Goal: Information Seeking & Learning: Compare options

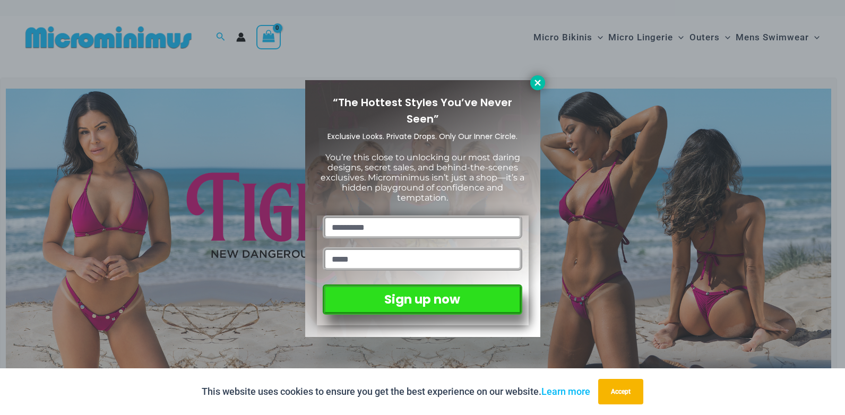
click at [535, 82] on icon at bounding box center [538, 83] width 10 height 10
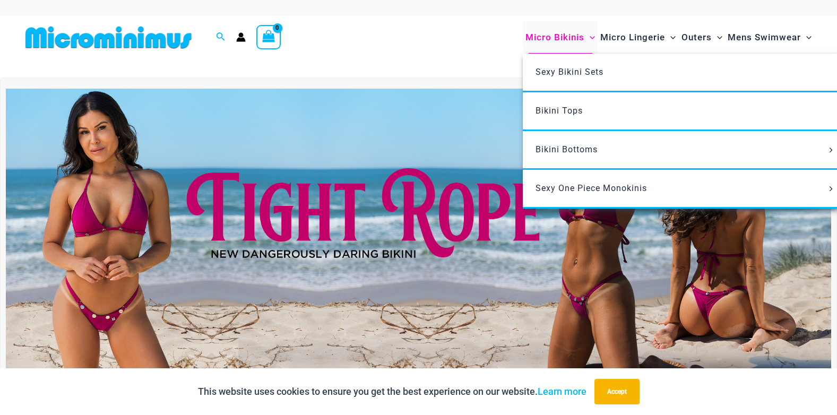
click at [559, 36] on span "Micro Bikinis" at bounding box center [554, 37] width 59 height 27
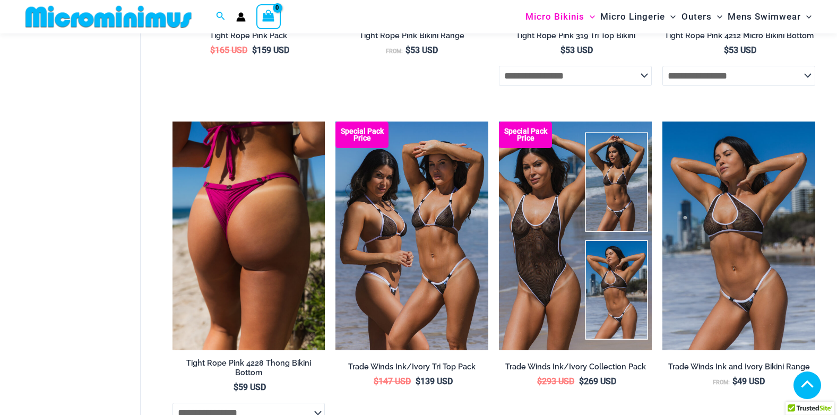
scroll to position [574, 0]
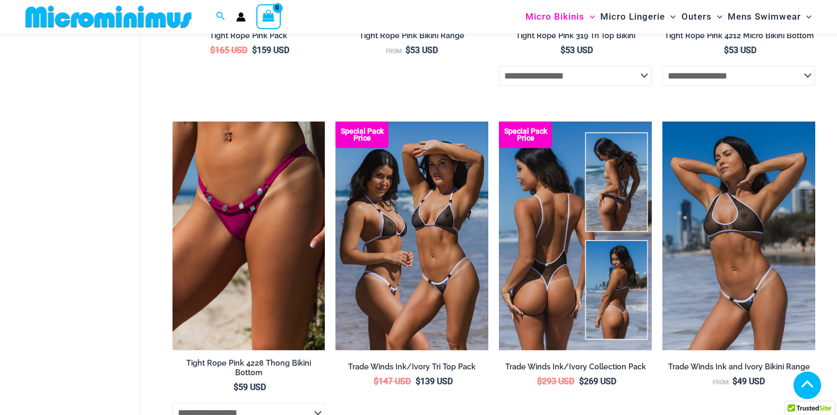
click at [546, 278] on img at bounding box center [575, 236] width 153 height 229
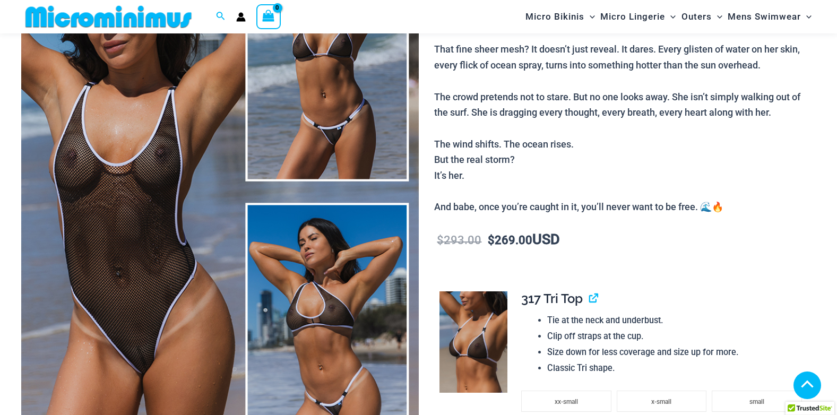
scroll to position [521, 0]
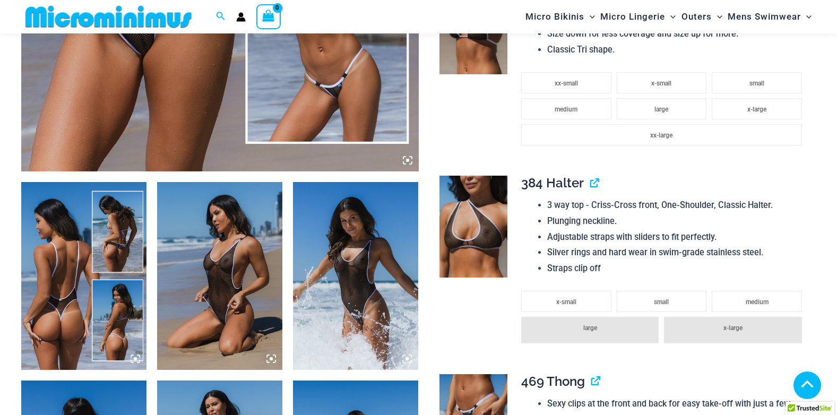
click at [64, 309] on img at bounding box center [83, 276] width 125 height 188
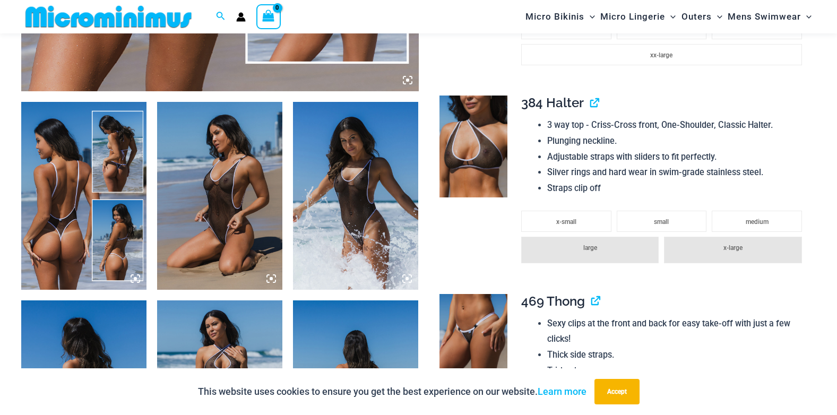
scroll to position [574, 0]
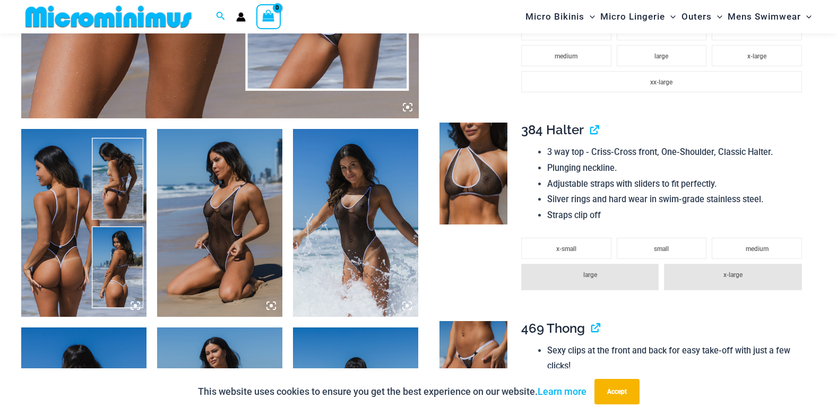
click at [233, 233] on img at bounding box center [219, 223] width 125 height 188
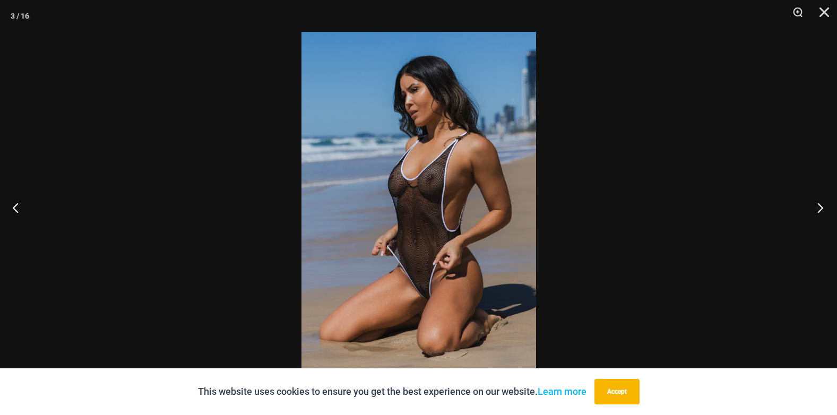
click at [821, 209] on button "Next" at bounding box center [817, 207] width 40 height 53
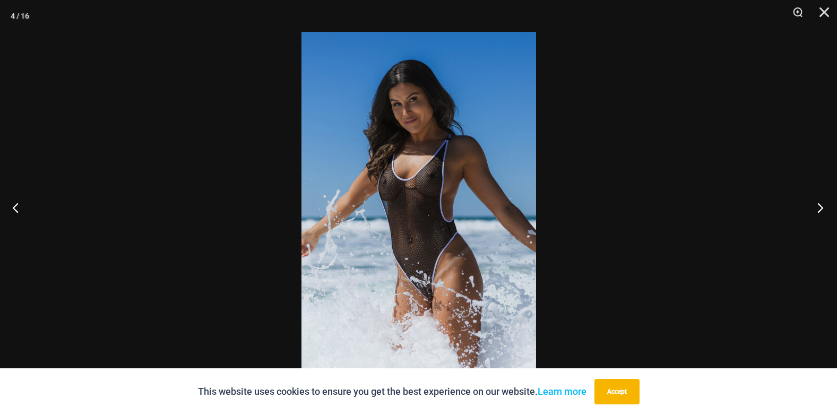
click at [822, 206] on button "Next" at bounding box center [817, 207] width 40 height 53
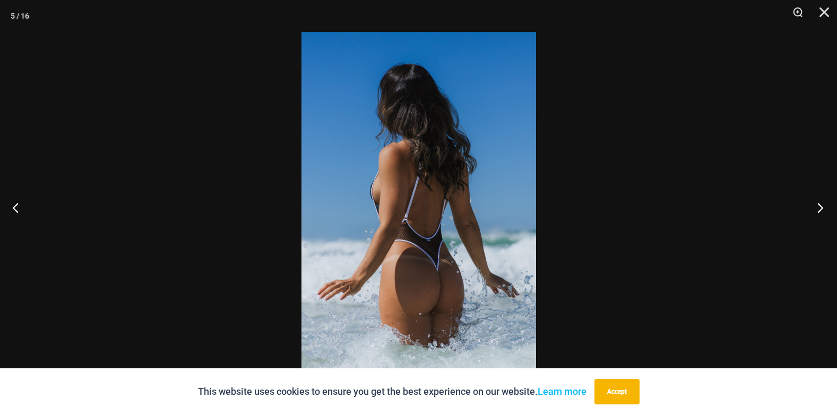
click at [822, 204] on button "Next" at bounding box center [817, 207] width 40 height 53
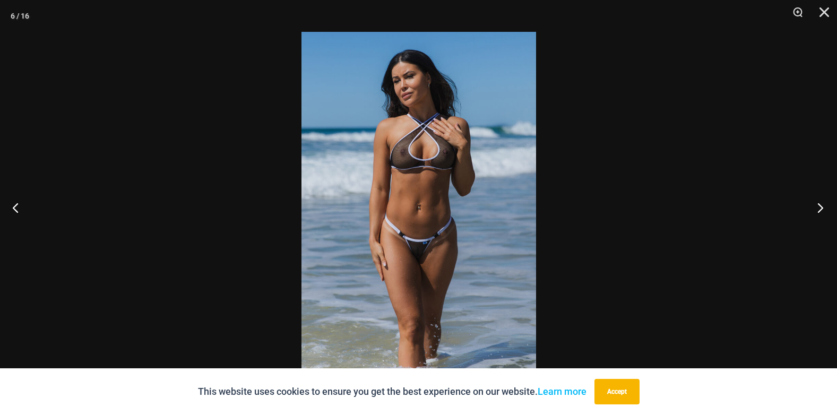
click at [822, 203] on button "Next" at bounding box center [817, 207] width 40 height 53
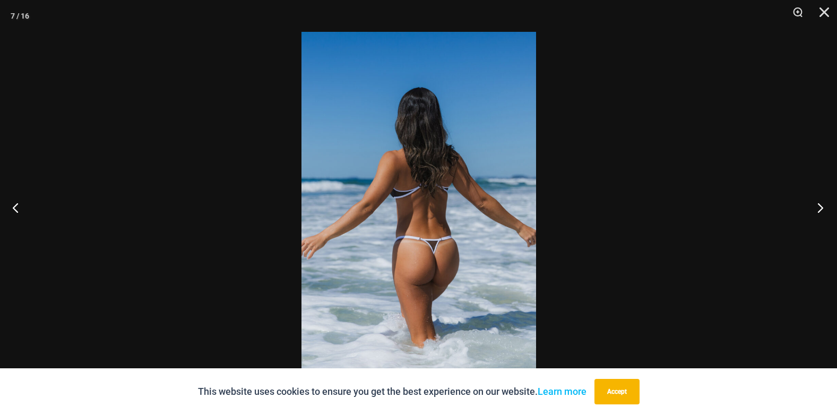
click at [821, 202] on button "Next" at bounding box center [817, 207] width 40 height 53
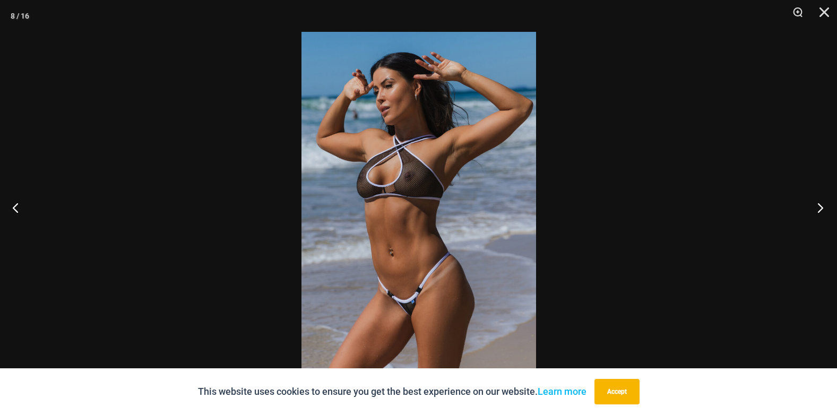
click at [821, 202] on button "Next" at bounding box center [817, 207] width 40 height 53
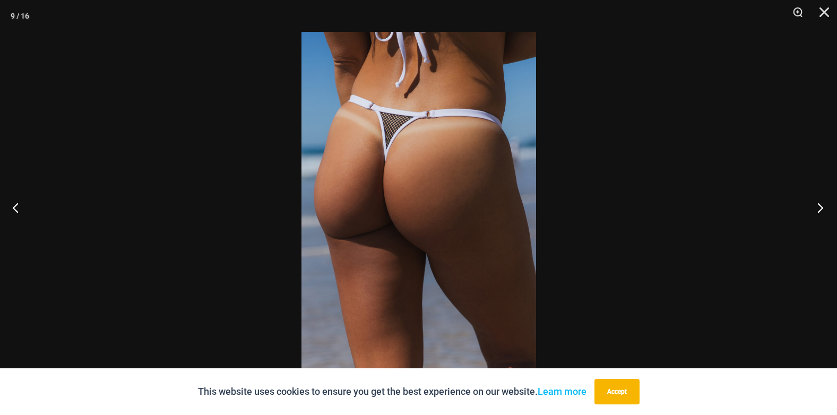
click at [821, 202] on button "Next" at bounding box center [817, 207] width 40 height 53
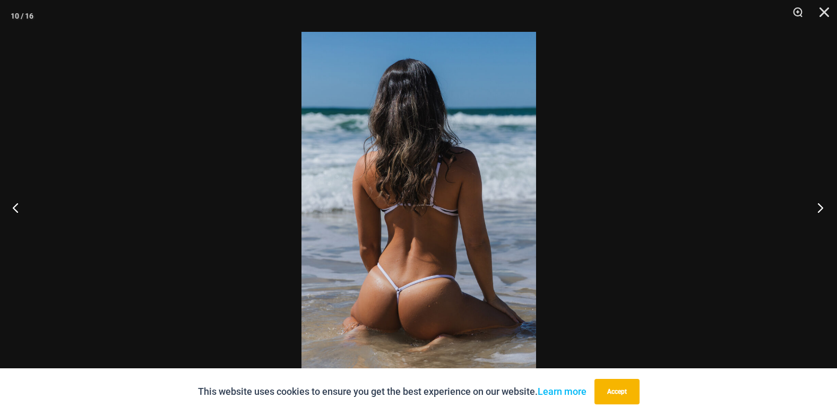
click at [821, 202] on button "Next" at bounding box center [817, 207] width 40 height 53
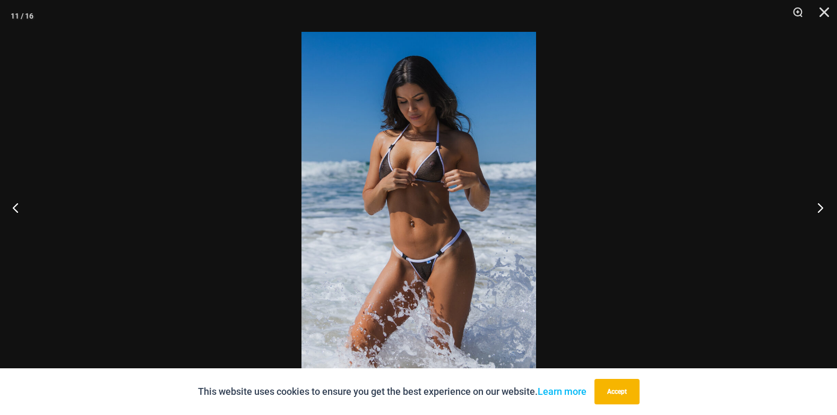
click at [821, 202] on button "Next" at bounding box center [817, 207] width 40 height 53
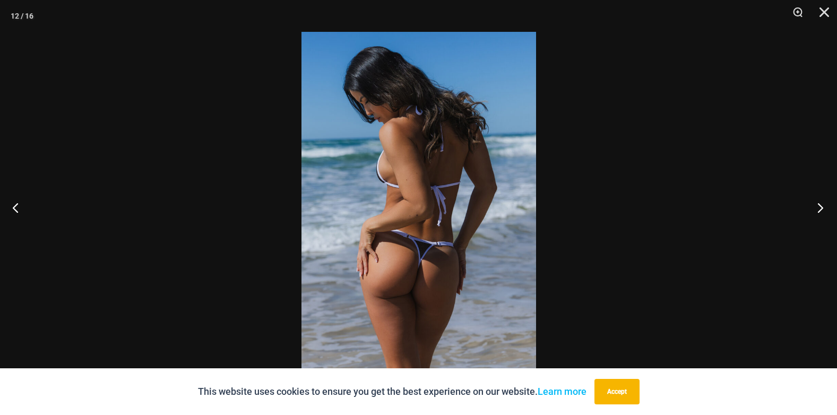
click at [821, 202] on button "Next" at bounding box center [817, 207] width 40 height 53
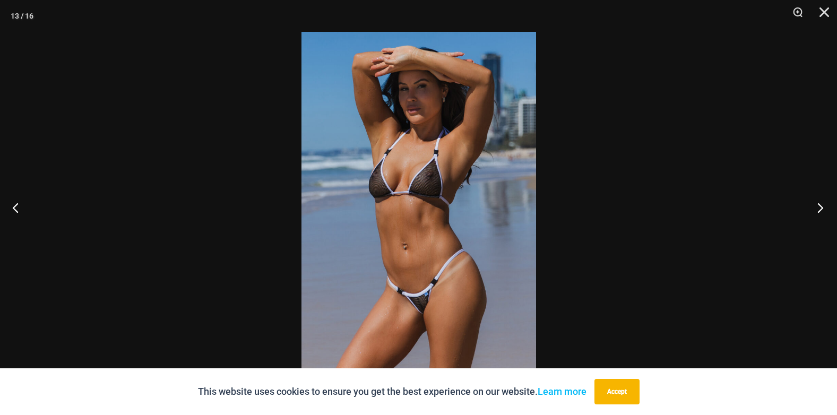
click at [821, 202] on button "Next" at bounding box center [817, 207] width 40 height 53
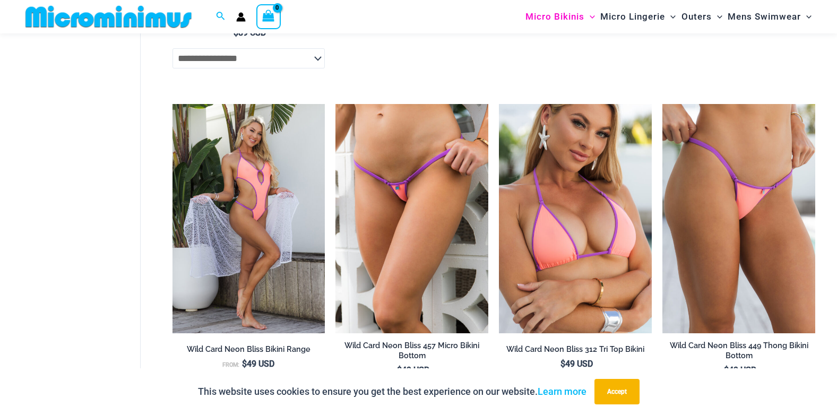
scroll to position [2279, 0]
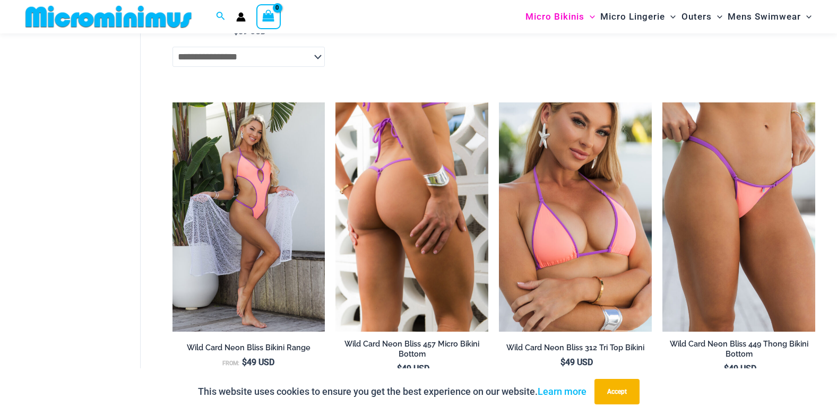
click at [388, 217] on img at bounding box center [411, 216] width 153 height 229
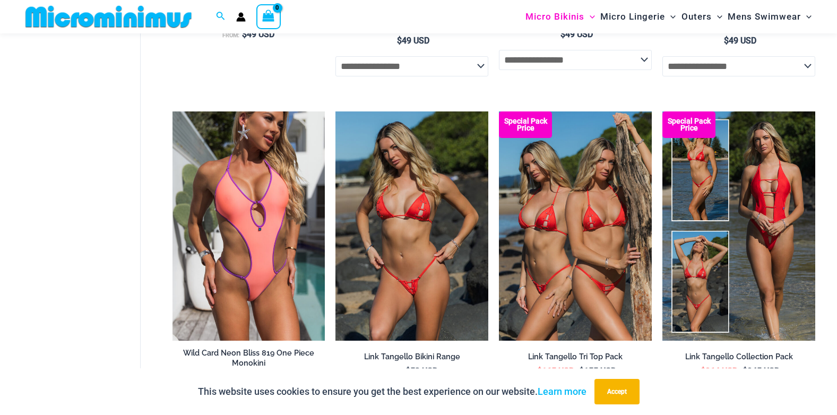
scroll to position [2606, 0]
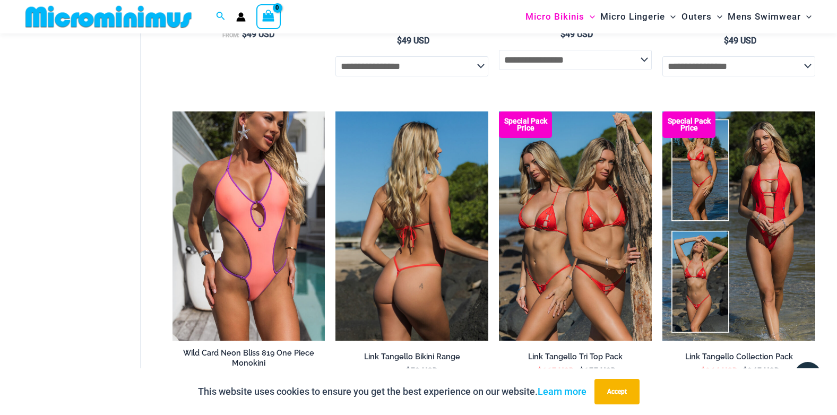
click at [394, 250] on img at bounding box center [411, 225] width 153 height 229
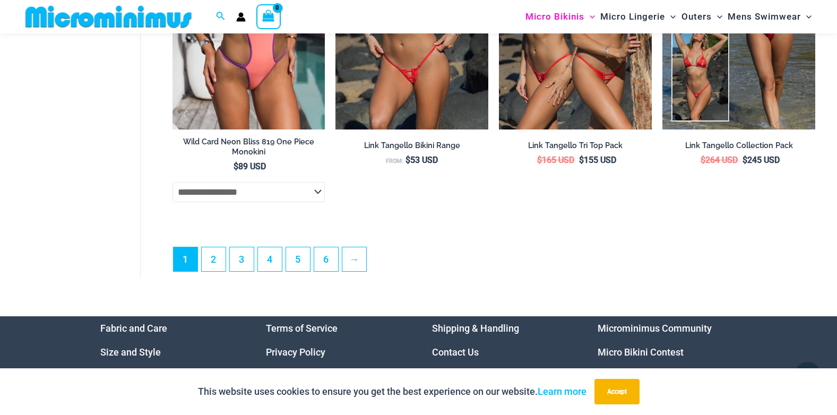
scroll to position [2819, 0]
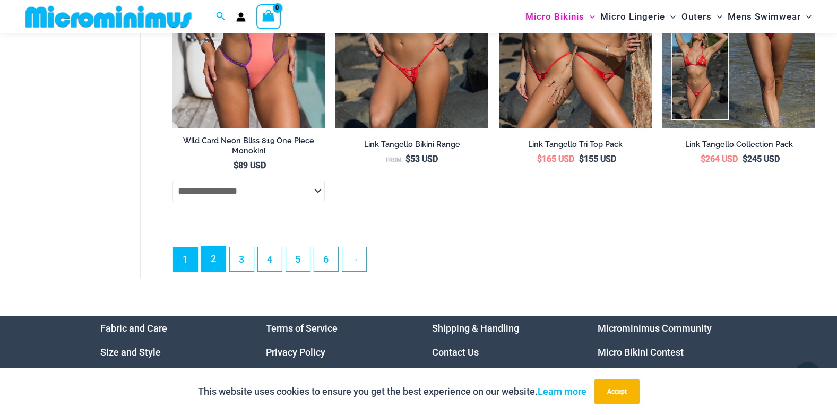
click at [213, 271] on link "2" at bounding box center [214, 258] width 24 height 25
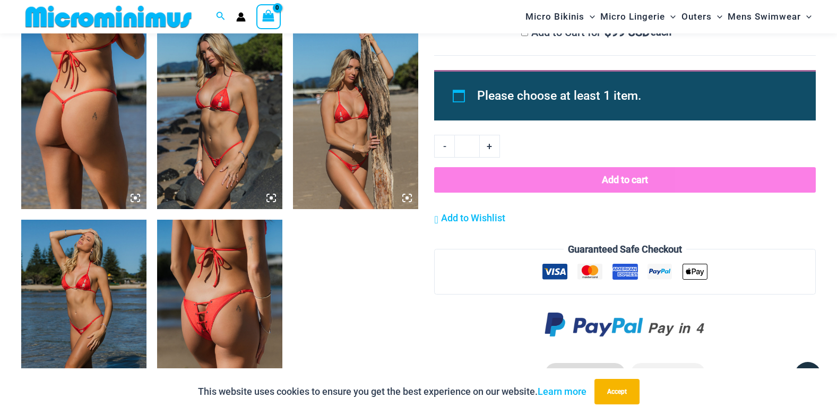
scroll to position [1105, 0]
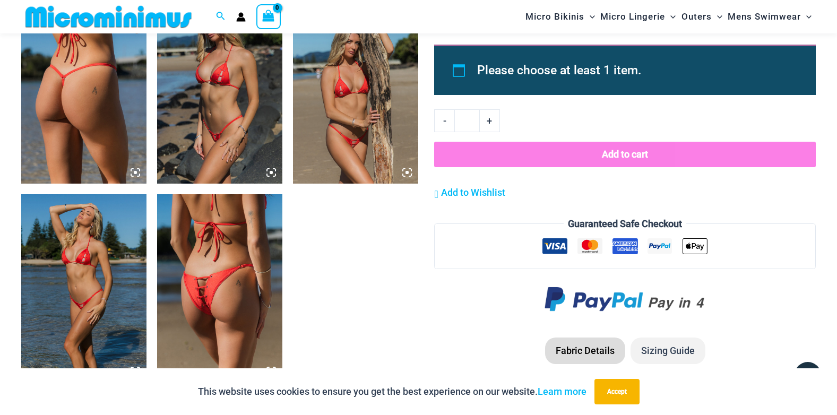
click at [228, 299] on img at bounding box center [219, 288] width 125 height 188
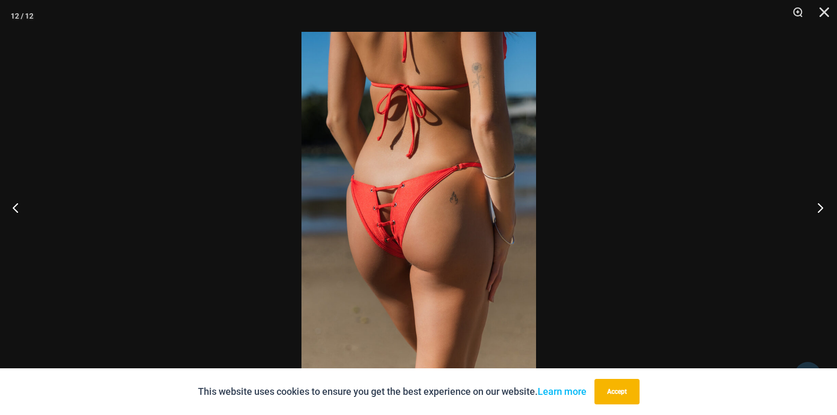
click at [823, 206] on button "Next" at bounding box center [817, 207] width 40 height 53
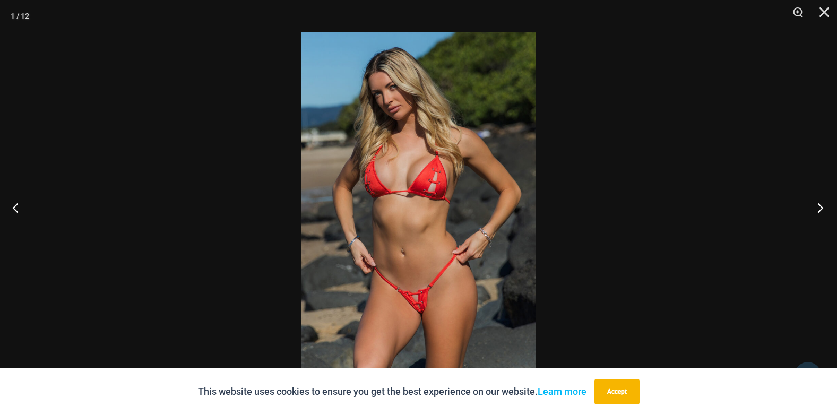
click at [821, 206] on button "Next" at bounding box center [817, 207] width 40 height 53
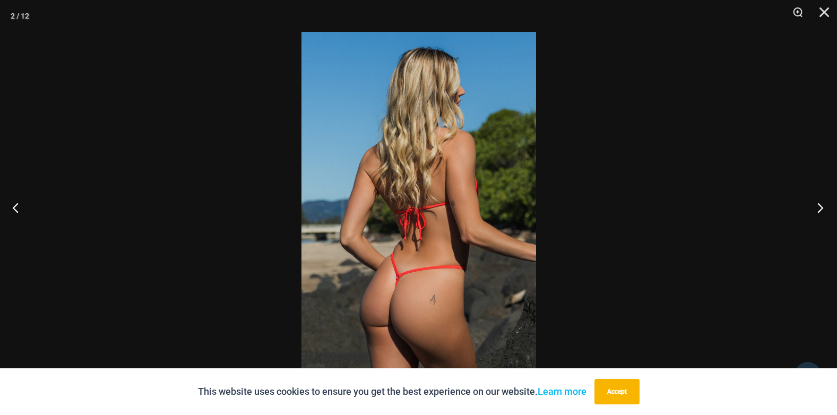
click at [821, 207] on button "Next" at bounding box center [817, 207] width 40 height 53
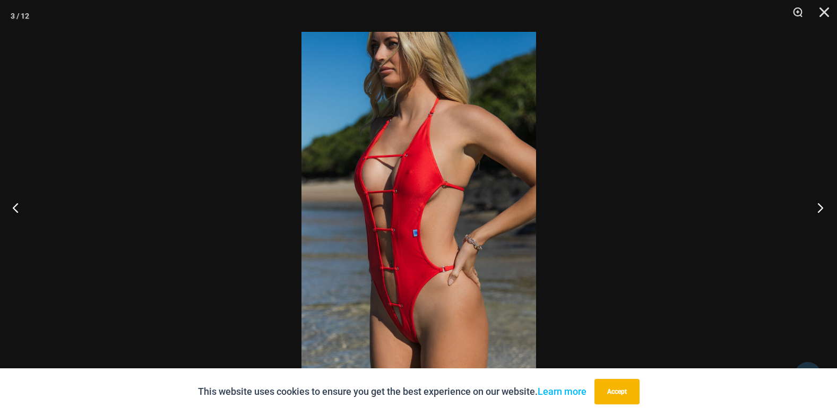
click at [818, 207] on button "Next" at bounding box center [817, 207] width 40 height 53
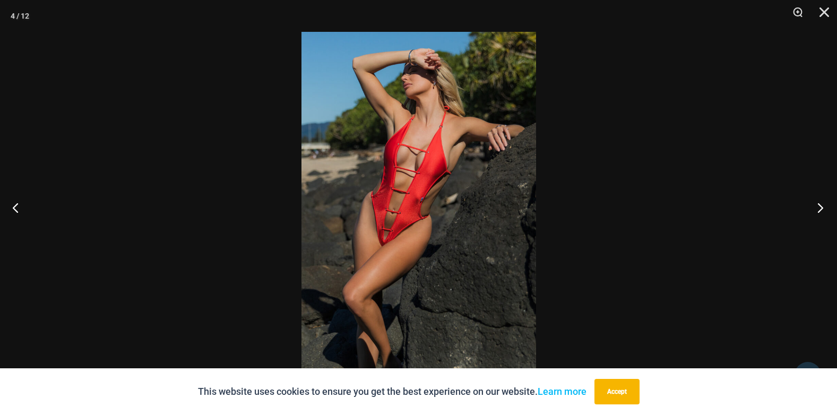
click at [818, 207] on button "Next" at bounding box center [817, 207] width 40 height 53
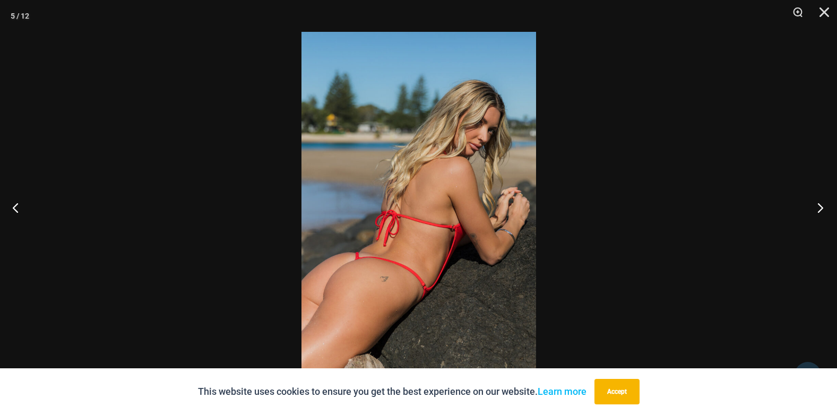
click at [818, 207] on button "Next" at bounding box center [817, 207] width 40 height 53
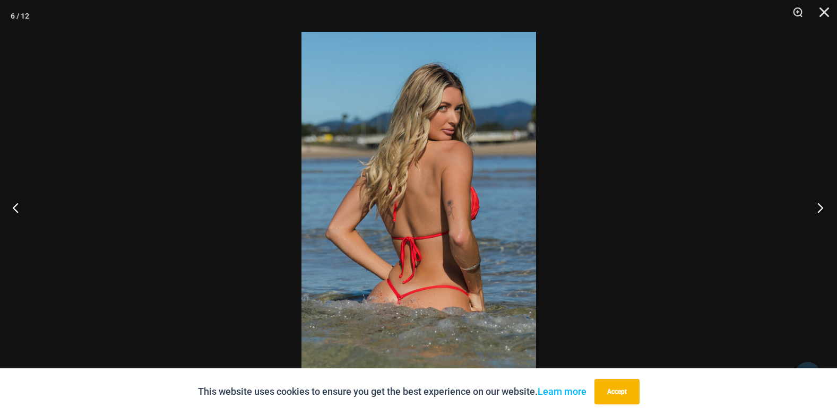
click at [818, 207] on button "Next" at bounding box center [817, 207] width 40 height 53
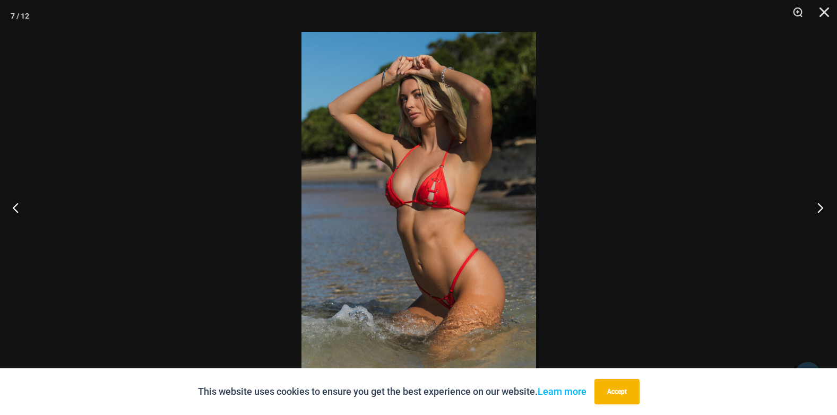
click at [818, 207] on button "Next" at bounding box center [817, 207] width 40 height 53
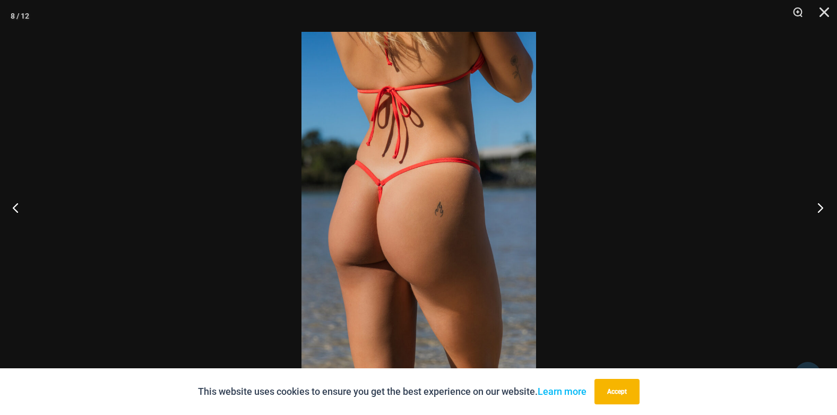
click at [818, 207] on button "Next" at bounding box center [817, 207] width 40 height 53
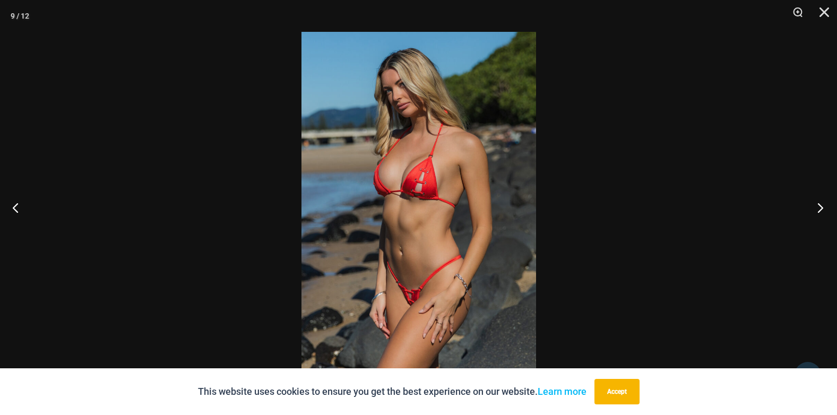
click at [818, 207] on button "Next" at bounding box center [817, 207] width 40 height 53
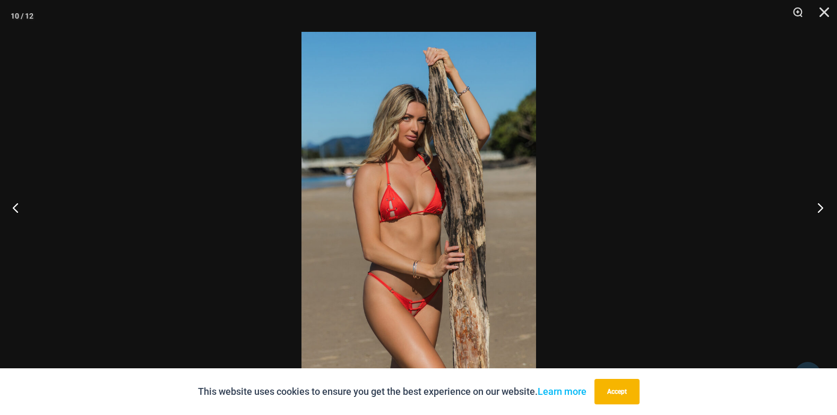
click at [818, 207] on button "Next" at bounding box center [817, 207] width 40 height 53
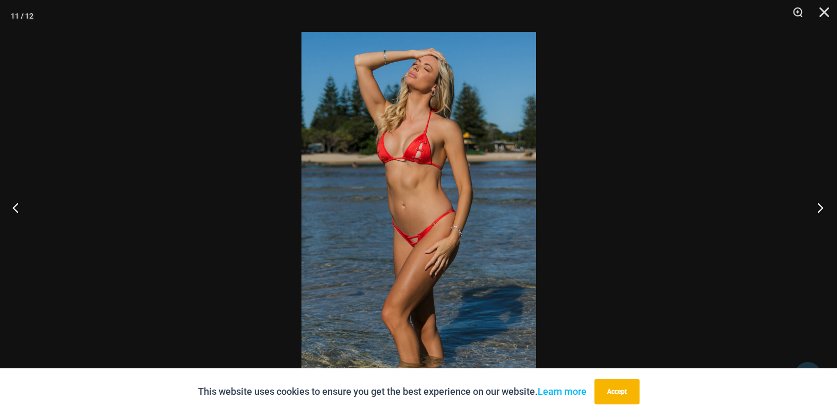
click at [818, 207] on button "Next" at bounding box center [817, 207] width 40 height 53
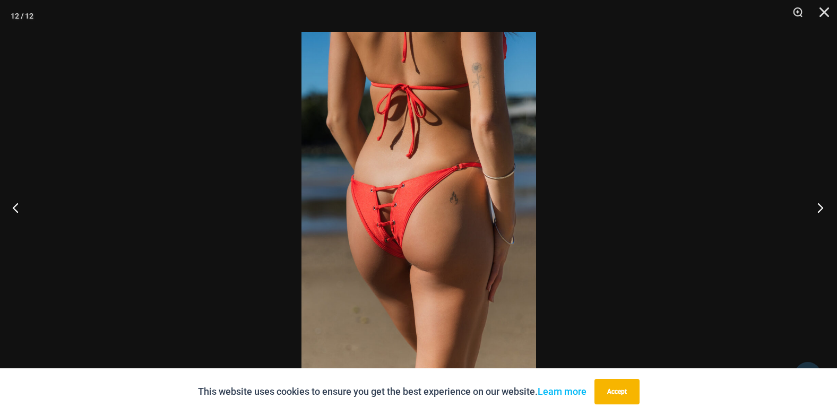
click at [818, 207] on button "Next" at bounding box center [817, 207] width 40 height 53
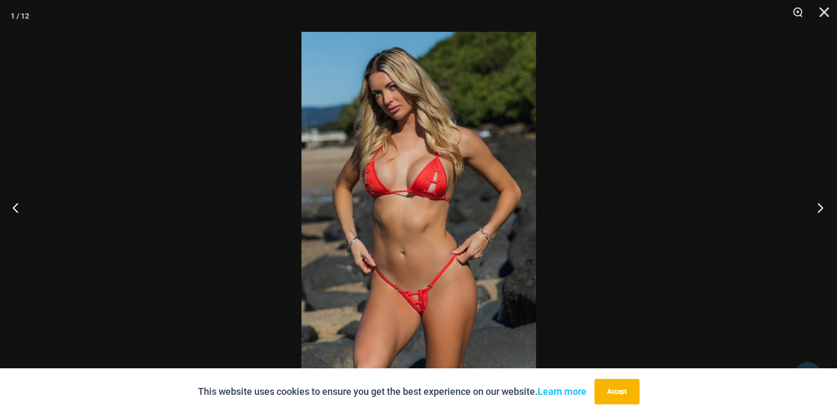
click at [818, 207] on button "Next" at bounding box center [817, 207] width 40 height 53
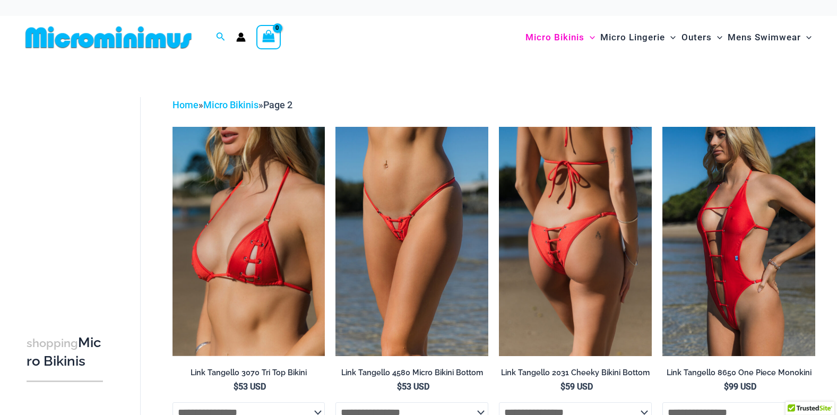
click at [554, 274] on img at bounding box center [575, 241] width 153 height 229
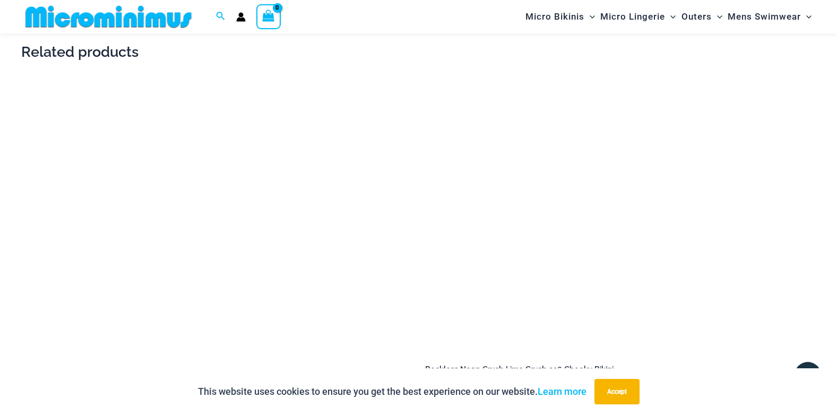
scroll to position [1539, 0]
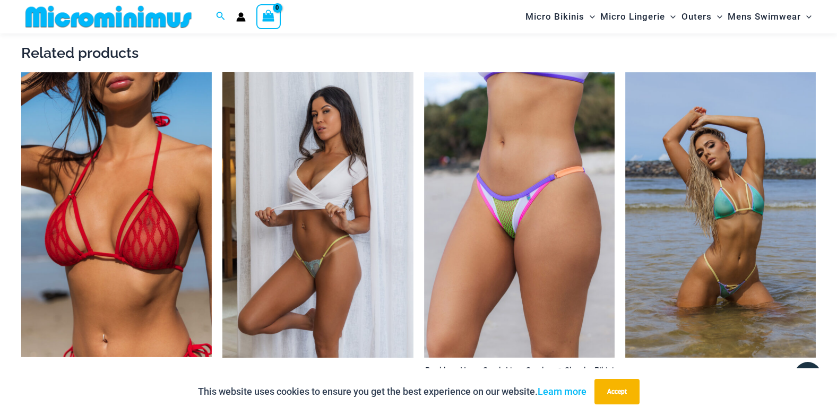
click at [345, 266] on img at bounding box center [317, 215] width 190 height 286
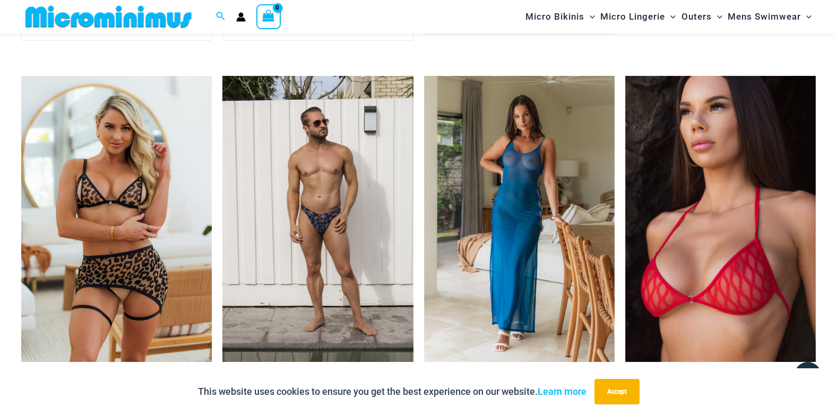
scroll to position [2324, 0]
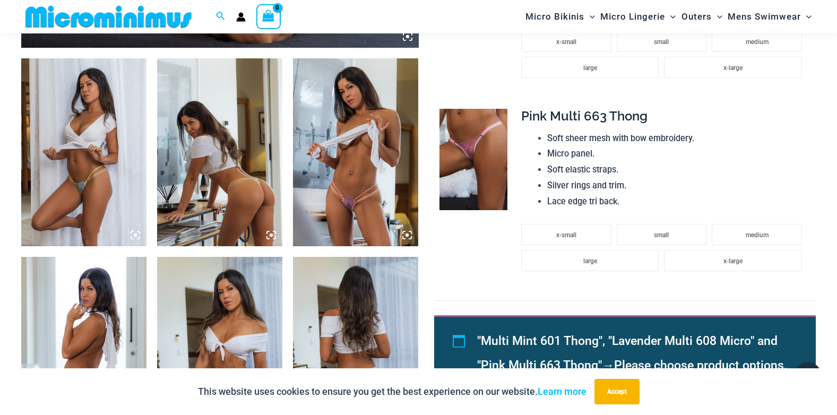
scroll to position [627, 0]
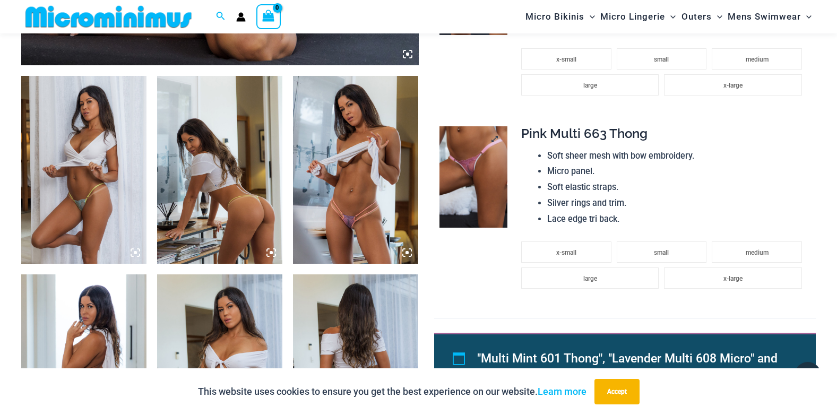
click at [464, 196] on img at bounding box center [473, 176] width 68 height 101
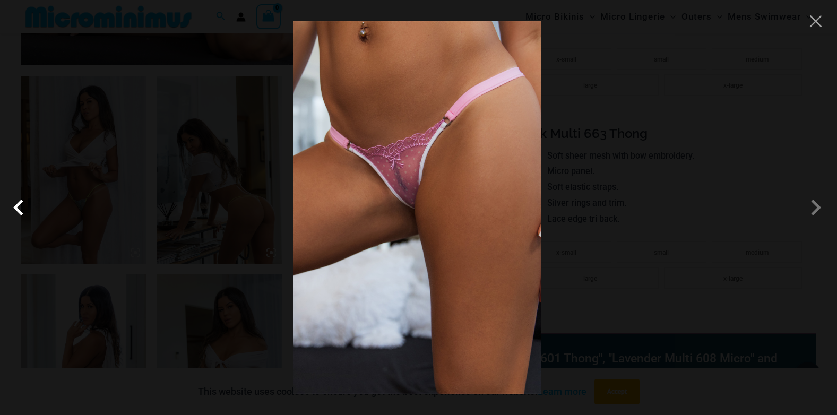
click at [26, 205] on span at bounding box center [21, 208] width 32 height 32
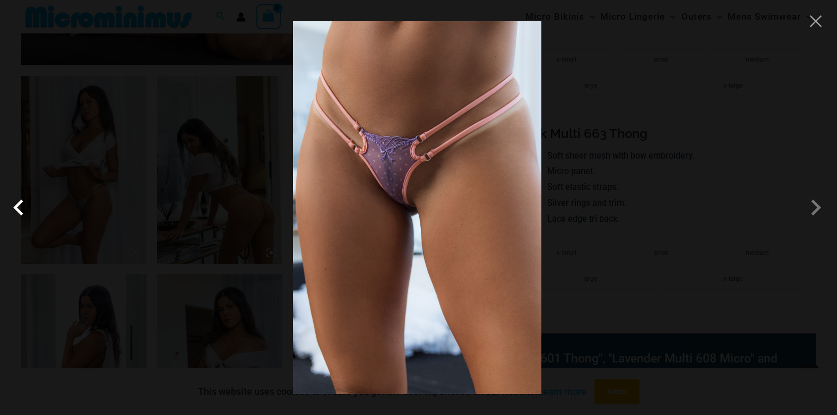
click at [15, 205] on span at bounding box center [21, 208] width 32 height 32
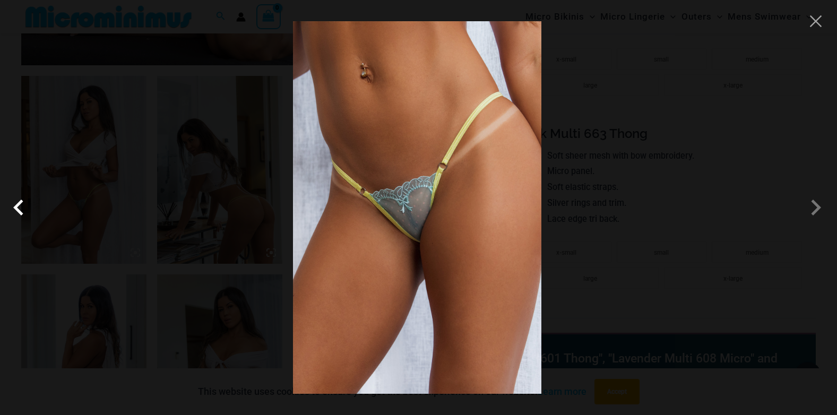
click at [15, 205] on span at bounding box center [21, 208] width 32 height 32
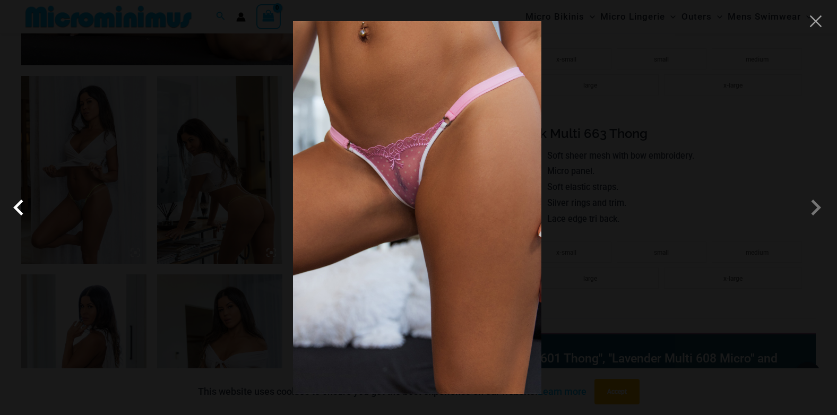
click at [15, 205] on span at bounding box center [21, 208] width 32 height 32
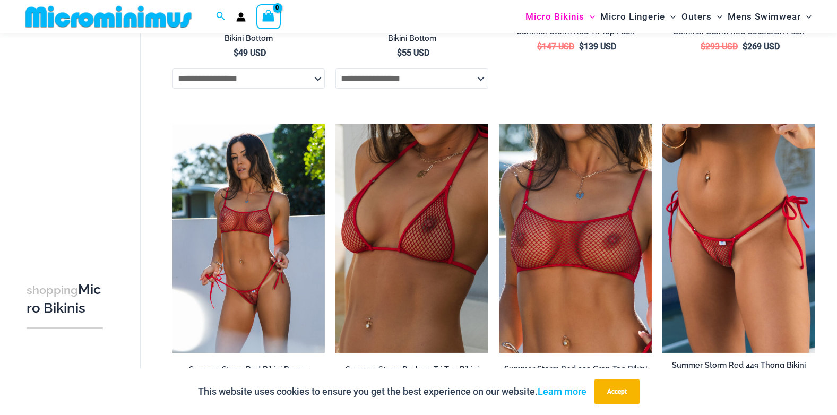
scroll to position [1052, 0]
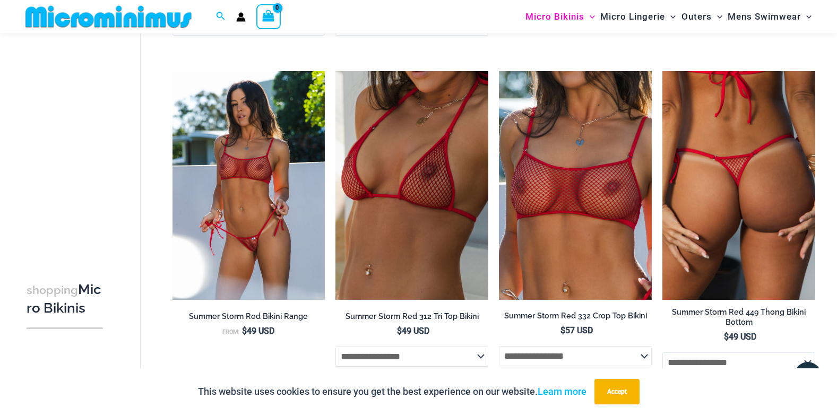
click at [717, 242] on img at bounding box center [738, 185] width 153 height 229
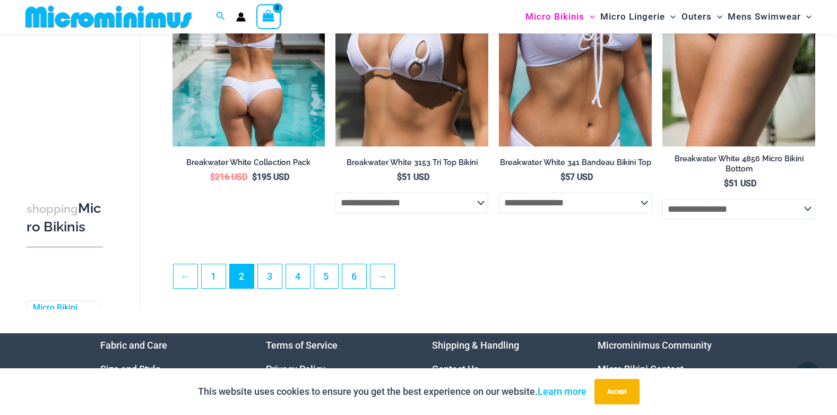
scroll to position [2431, 0]
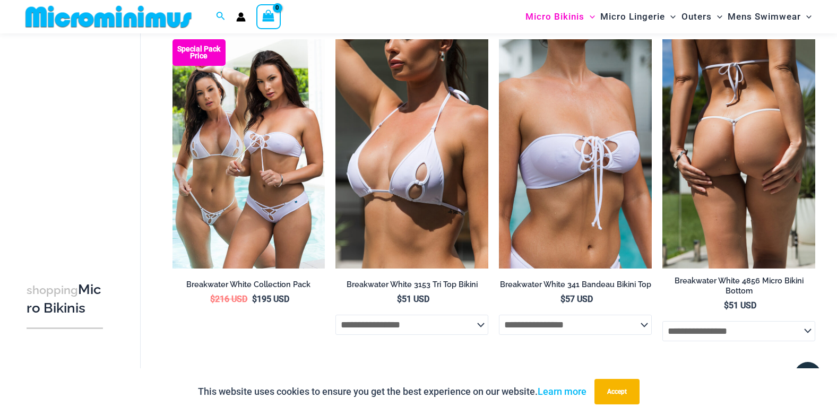
click at [743, 177] on img at bounding box center [738, 153] width 153 height 229
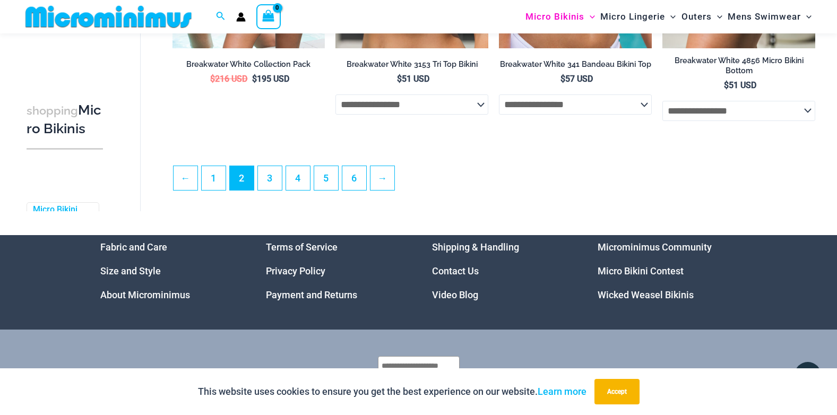
scroll to position [2644, 0]
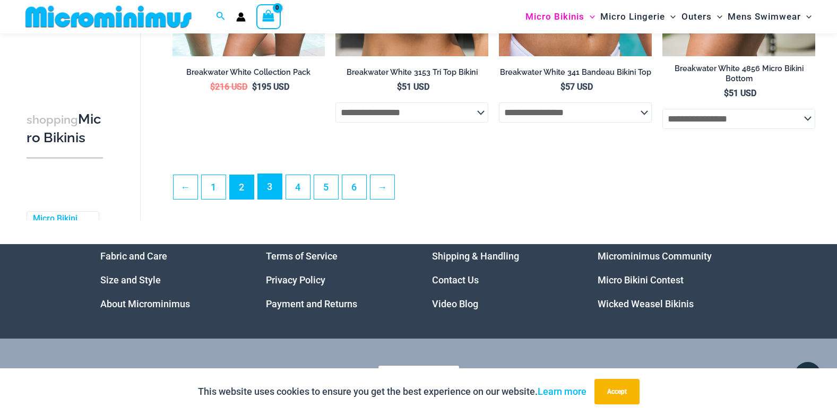
click at [271, 199] on link "3" at bounding box center [270, 186] width 24 height 25
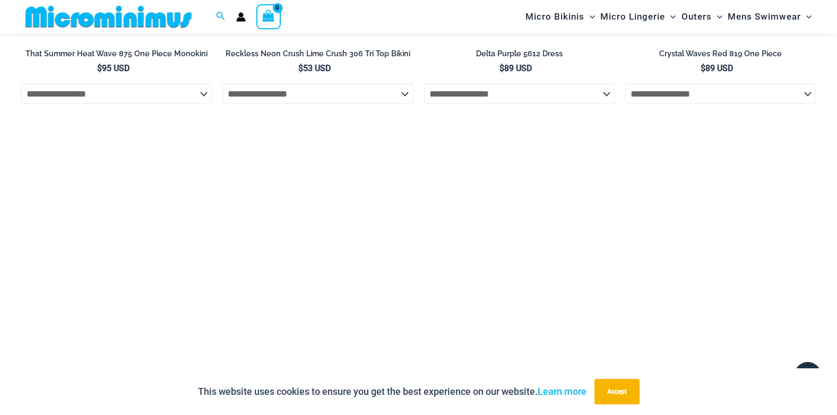
scroll to position [2166, 0]
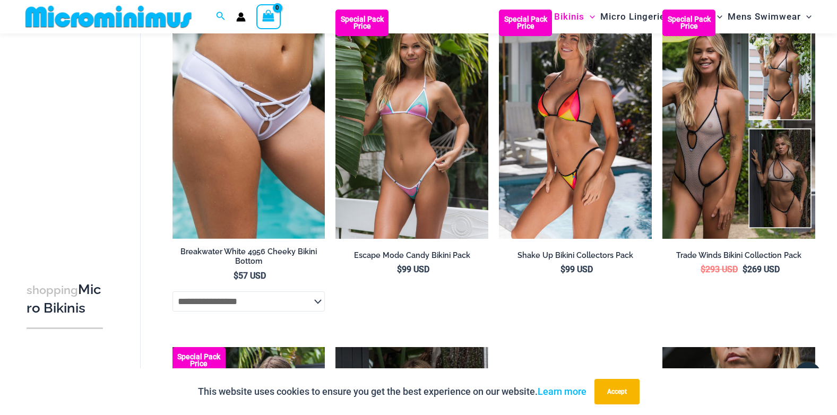
scroll to position [44, 0]
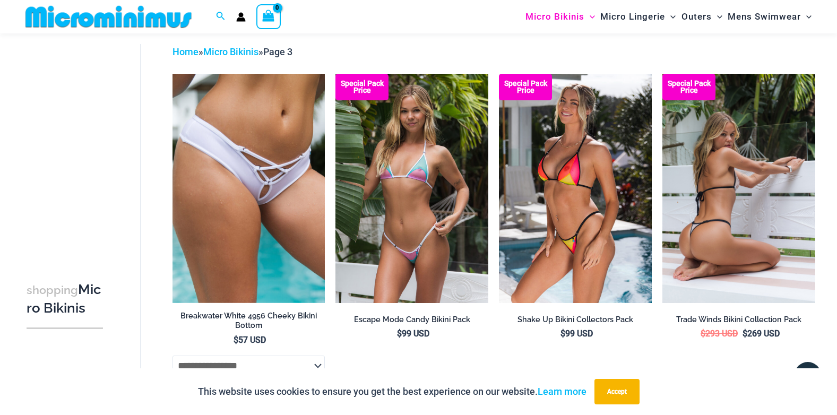
click at [725, 215] on img at bounding box center [738, 188] width 153 height 229
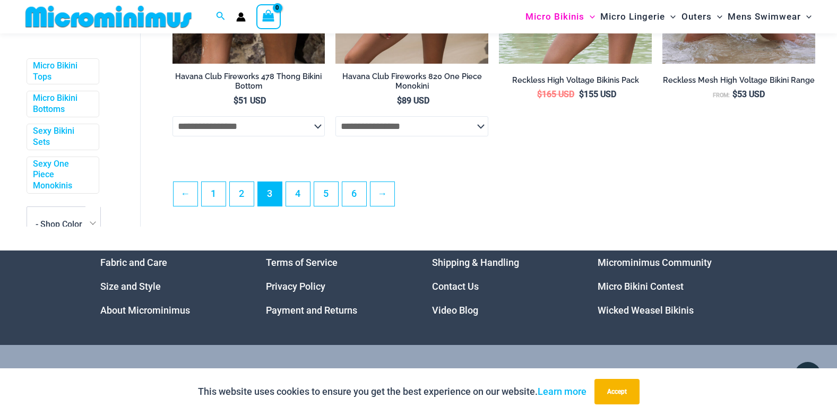
scroll to position [2644, 0]
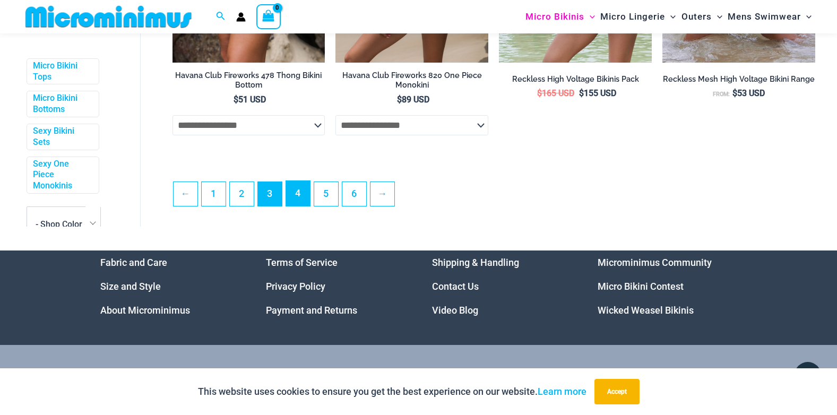
click at [301, 206] on link "4" at bounding box center [298, 193] width 24 height 25
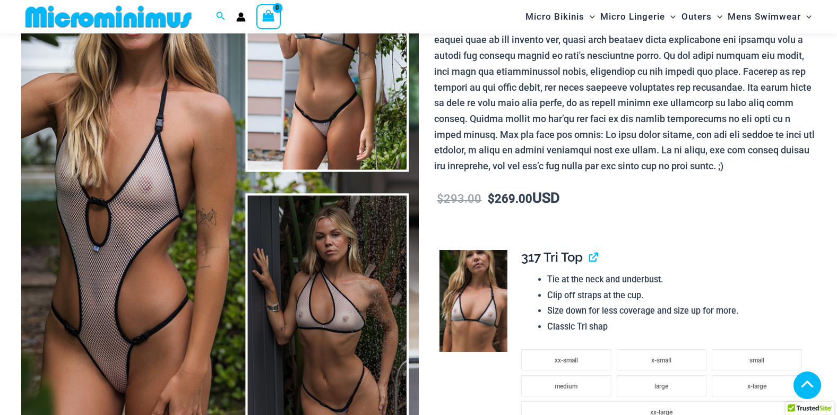
scroll to position [574, 0]
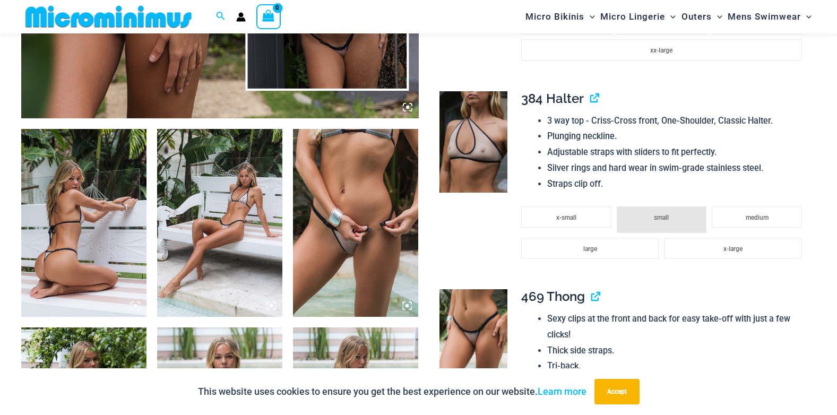
click at [362, 262] on img at bounding box center [355, 223] width 125 height 188
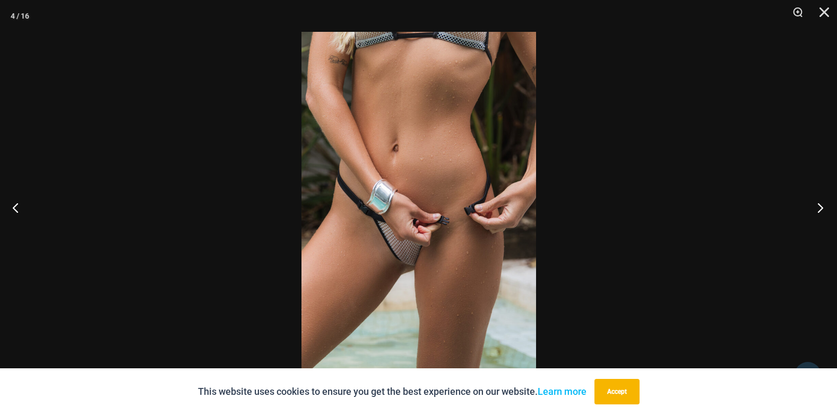
click at [821, 206] on button "Next" at bounding box center [817, 207] width 40 height 53
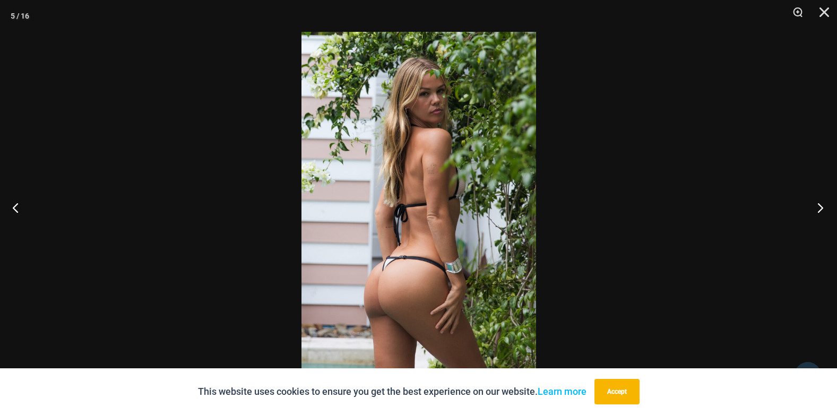
click at [821, 207] on button "Next" at bounding box center [817, 207] width 40 height 53
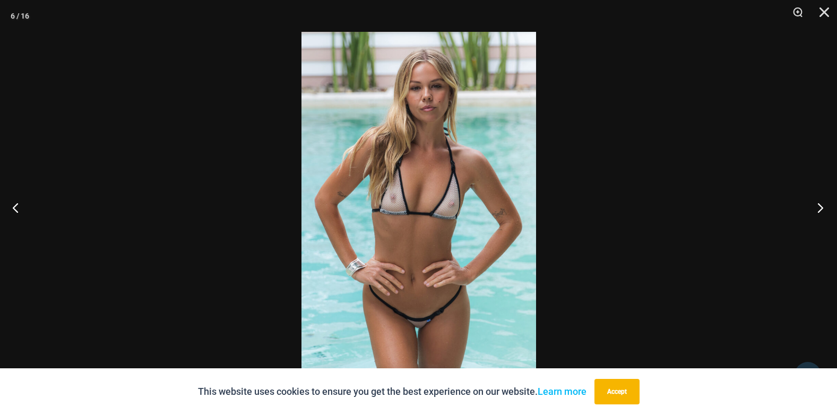
click at [821, 207] on button "Next" at bounding box center [817, 207] width 40 height 53
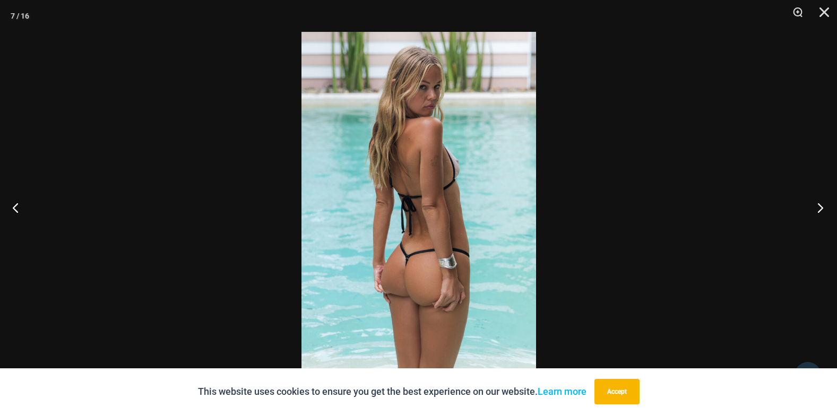
click at [821, 207] on button "Next" at bounding box center [817, 207] width 40 height 53
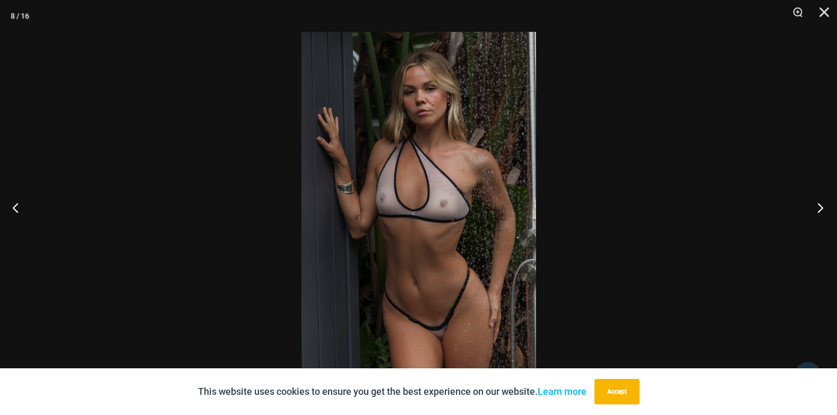
click at [821, 207] on button "Next" at bounding box center [817, 207] width 40 height 53
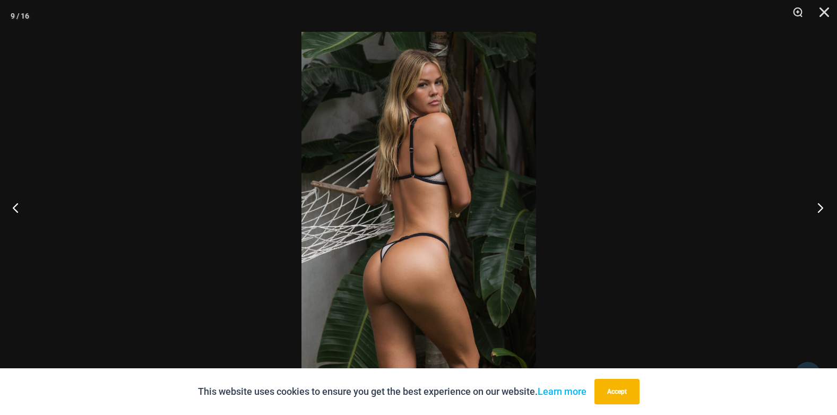
click at [821, 207] on button "Next" at bounding box center [817, 207] width 40 height 53
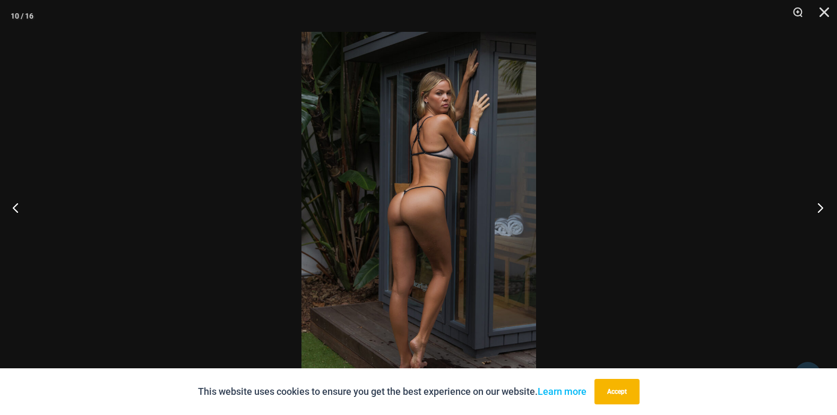
click at [821, 207] on button "Next" at bounding box center [817, 207] width 40 height 53
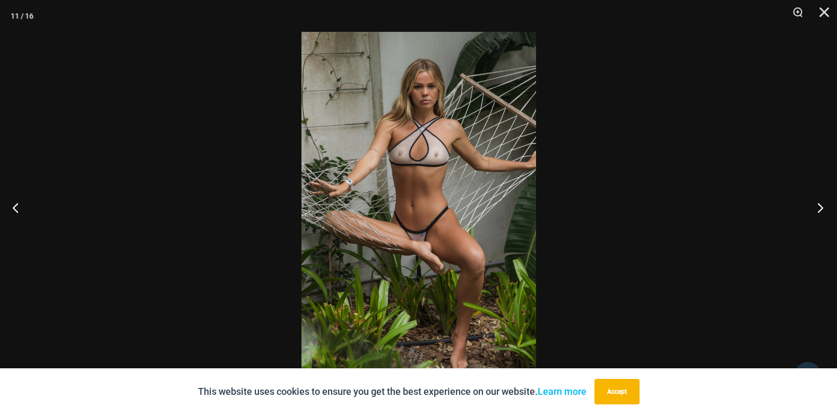
click at [821, 207] on button "Next" at bounding box center [817, 207] width 40 height 53
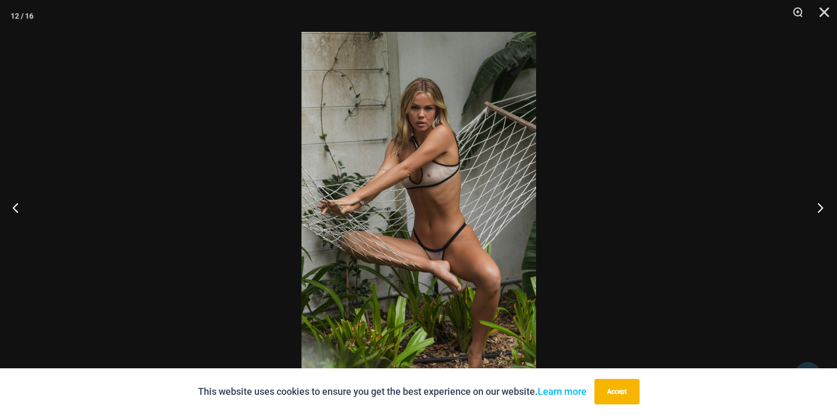
click at [821, 207] on button "Next" at bounding box center [817, 207] width 40 height 53
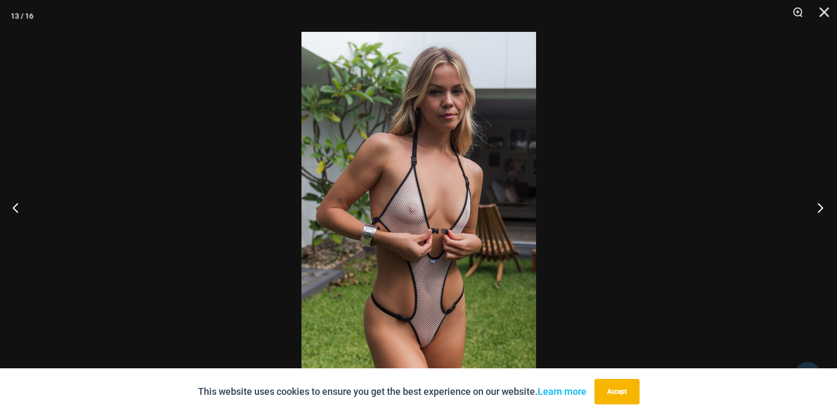
click at [821, 206] on button "Next" at bounding box center [817, 207] width 40 height 53
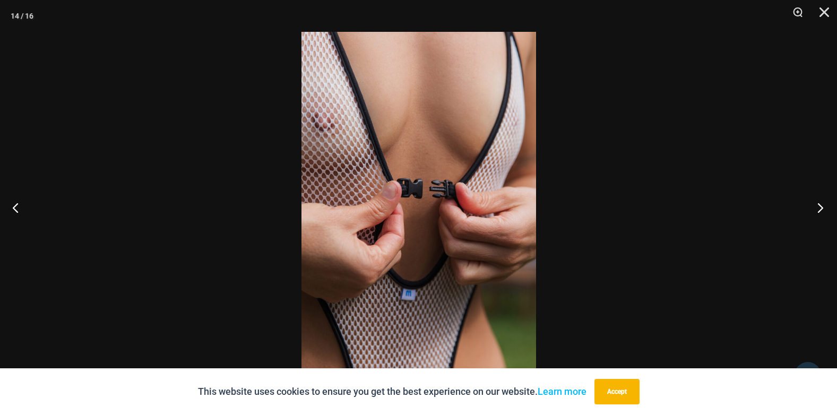
click at [820, 204] on button "Next" at bounding box center [817, 207] width 40 height 53
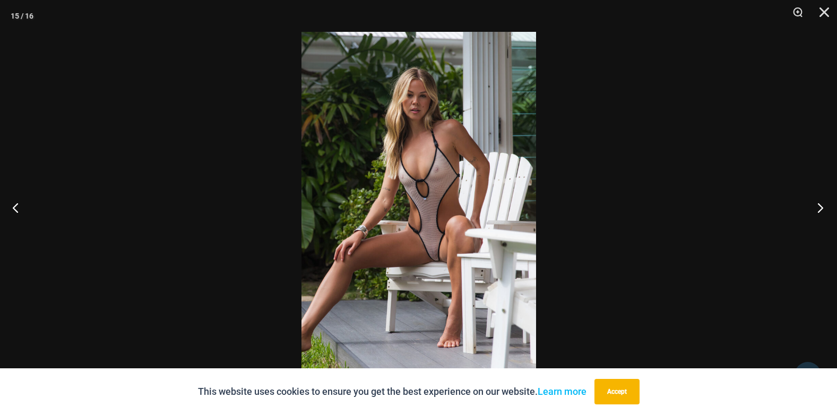
click at [824, 207] on button "Next" at bounding box center [817, 207] width 40 height 53
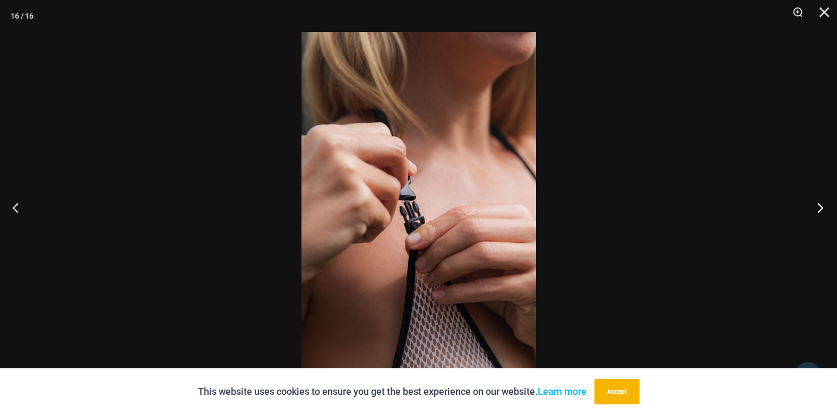
click at [824, 209] on button "Next" at bounding box center [817, 207] width 40 height 53
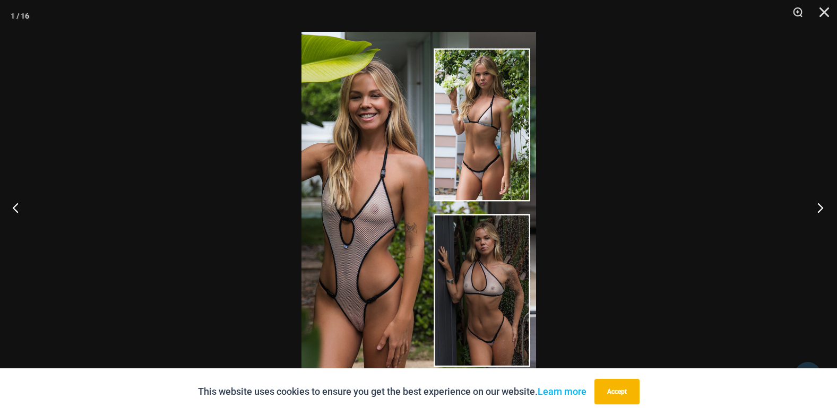
click at [819, 205] on button "Next" at bounding box center [817, 207] width 40 height 53
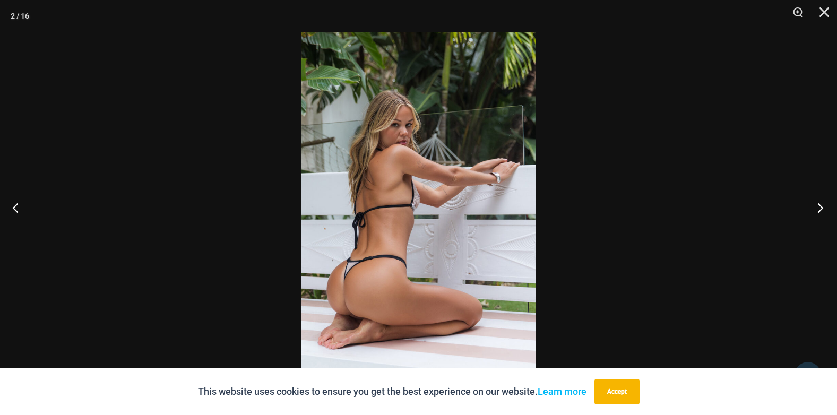
click at [819, 205] on button "Next" at bounding box center [817, 207] width 40 height 53
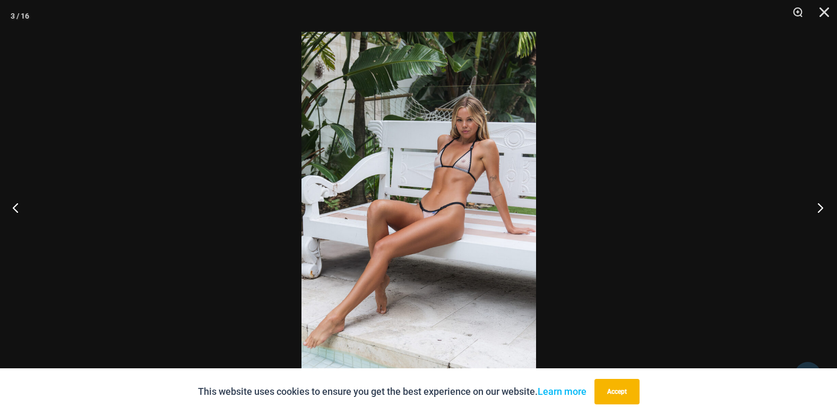
click at [819, 205] on button "Next" at bounding box center [817, 207] width 40 height 53
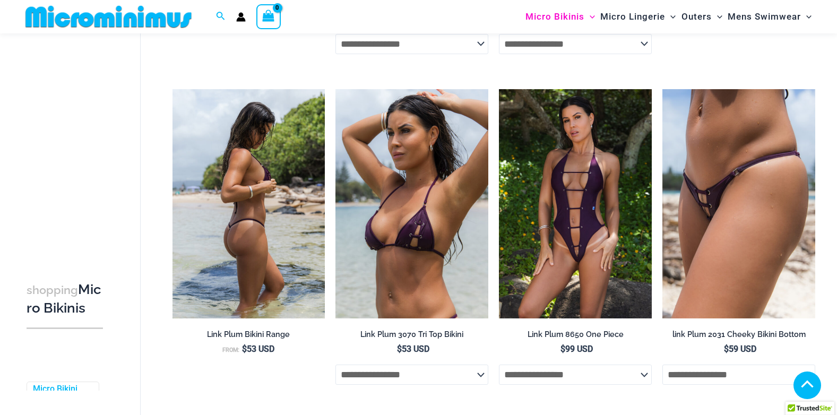
scroll to position [680, 0]
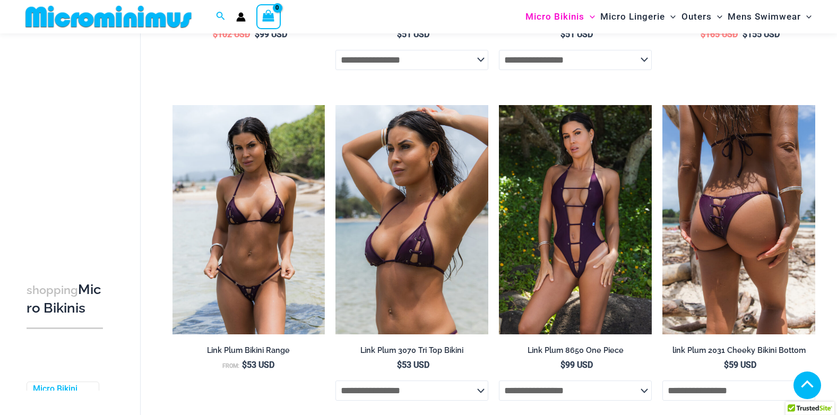
click at [723, 216] on img at bounding box center [738, 219] width 153 height 229
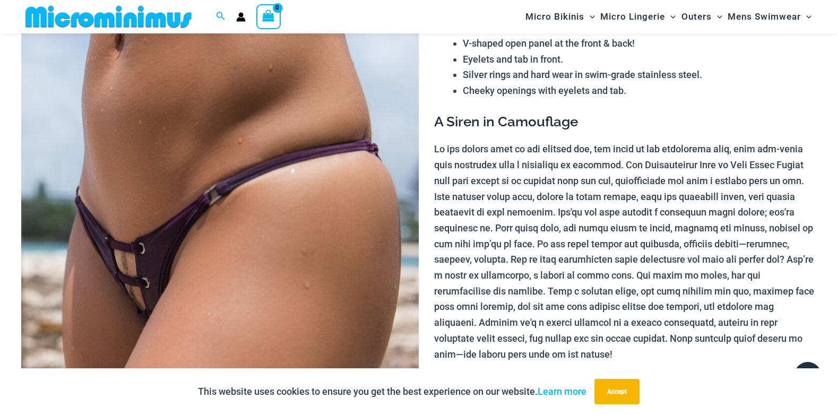
scroll to position [106, 0]
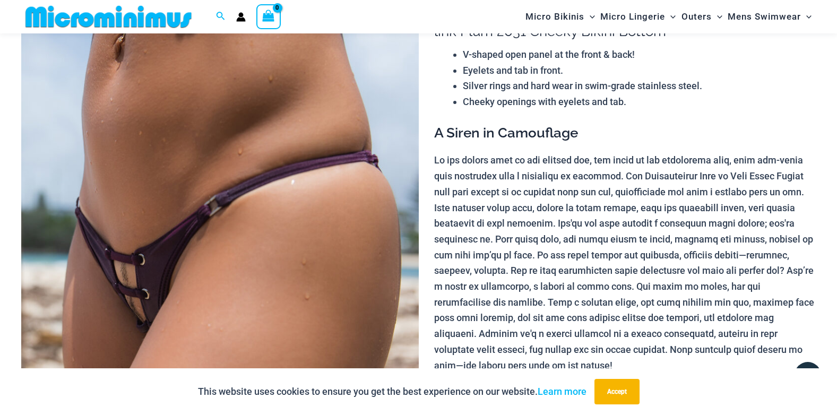
click at [267, 249] on img at bounding box center [219, 288] width 397 height 596
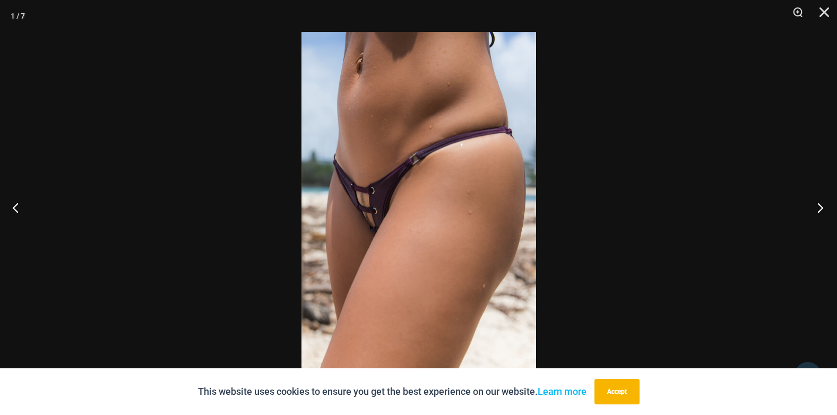
click at [821, 207] on button "Next" at bounding box center [817, 207] width 40 height 53
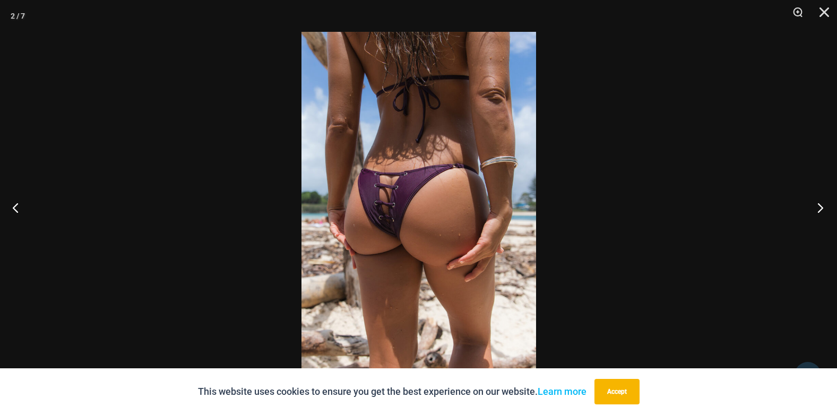
click at [821, 207] on button "Next" at bounding box center [817, 207] width 40 height 53
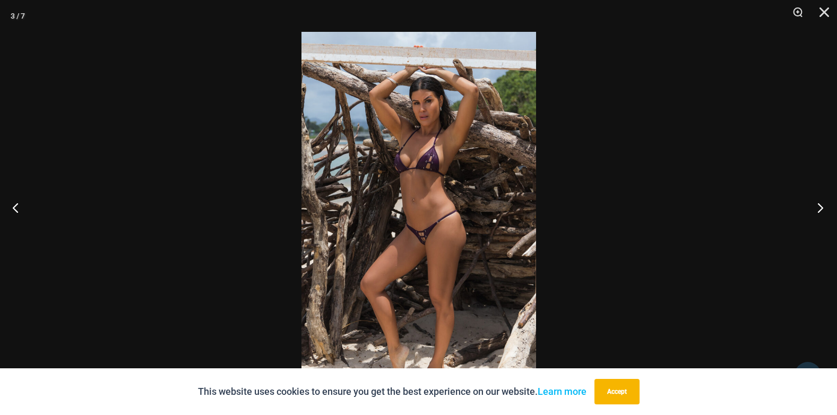
click at [820, 207] on button "Next" at bounding box center [817, 207] width 40 height 53
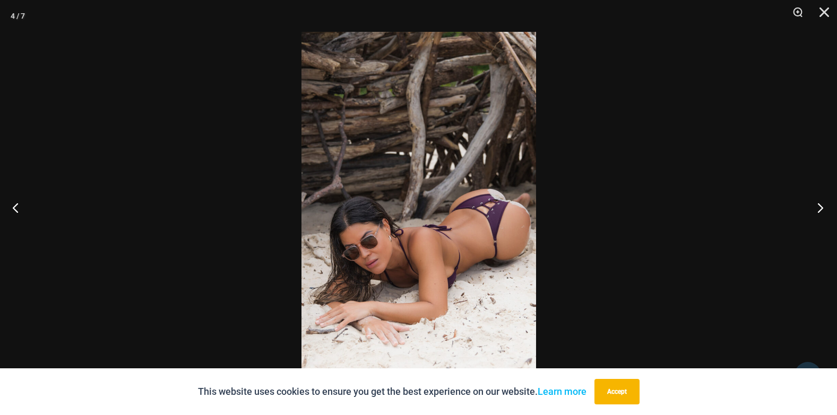
click at [820, 207] on button "Next" at bounding box center [817, 207] width 40 height 53
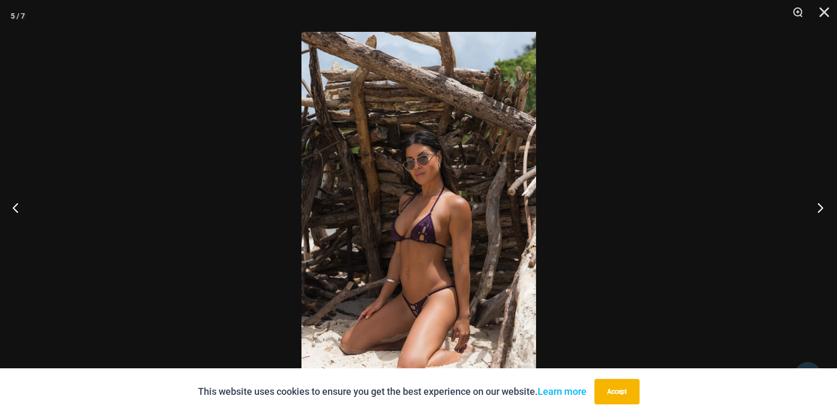
click at [818, 210] on button "Next" at bounding box center [817, 207] width 40 height 53
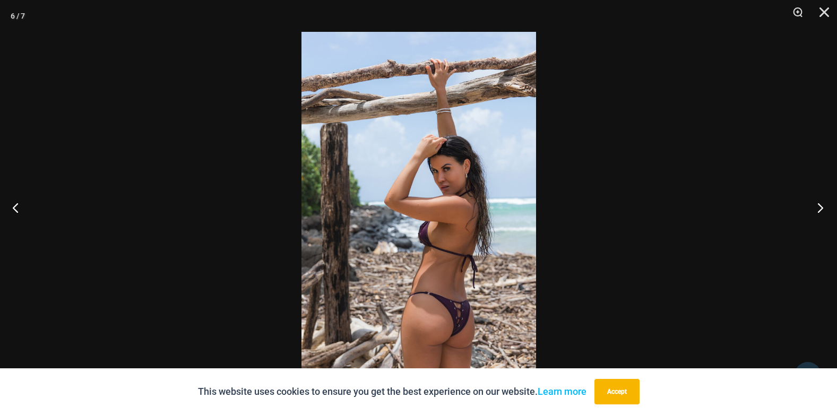
click at [817, 210] on button "Next" at bounding box center [817, 207] width 40 height 53
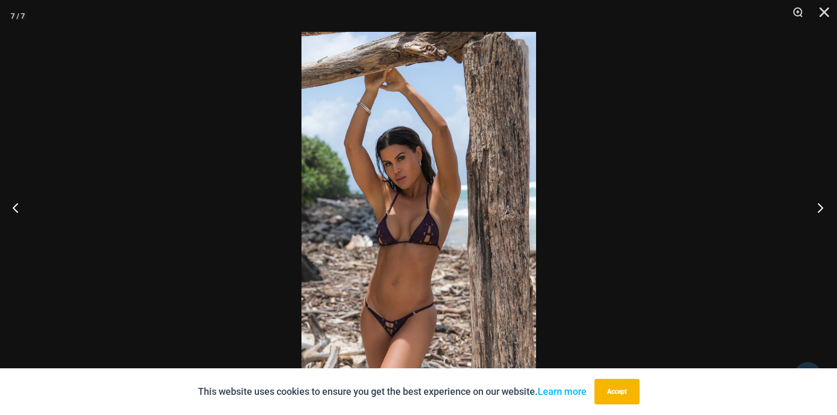
click at [817, 212] on button "Next" at bounding box center [817, 207] width 40 height 53
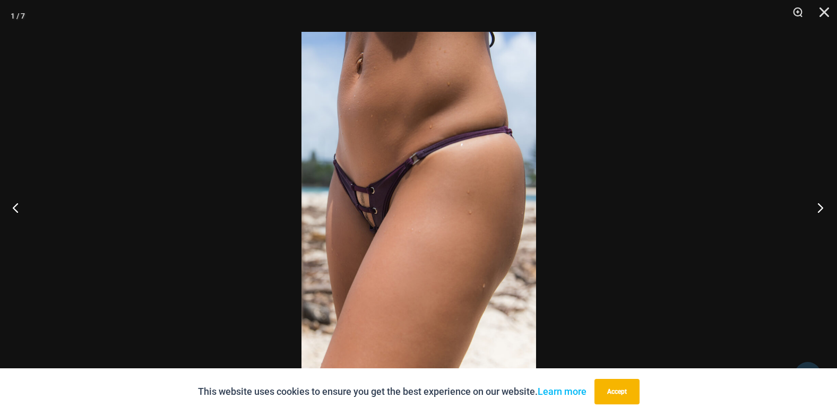
click at [817, 212] on button "Next" at bounding box center [817, 207] width 40 height 53
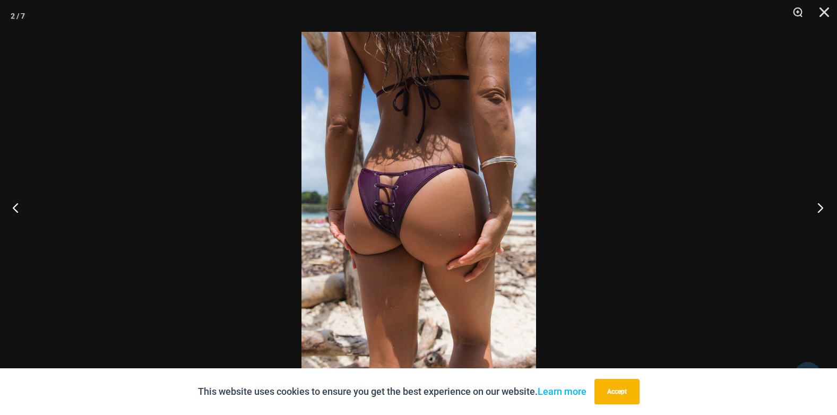
click at [817, 212] on button "Next" at bounding box center [817, 207] width 40 height 53
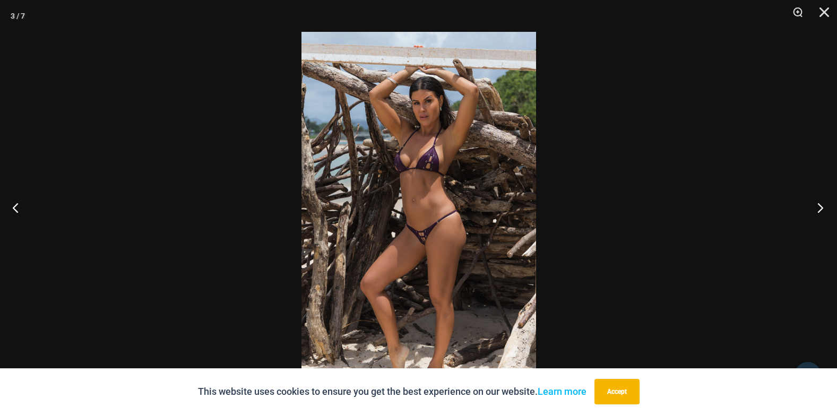
click at [816, 213] on button "Next" at bounding box center [817, 207] width 40 height 53
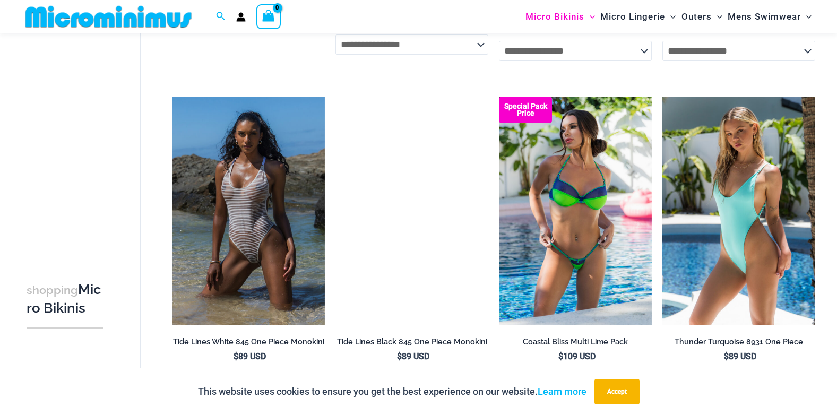
scroll to position [1741, 0]
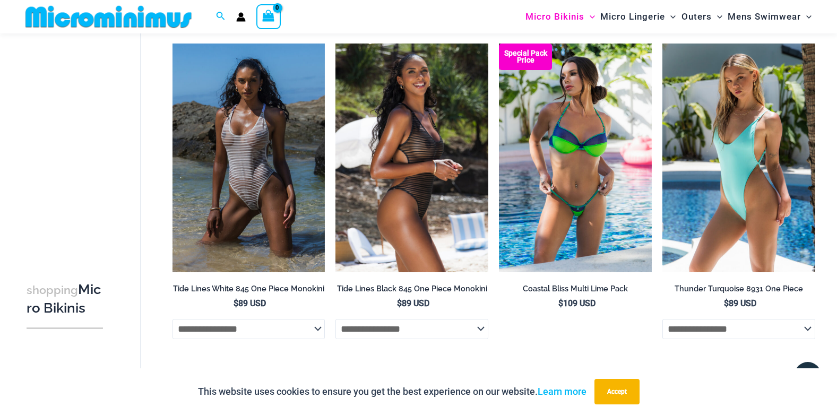
click at [399, 204] on img at bounding box center [411, 158] width 153 height 229
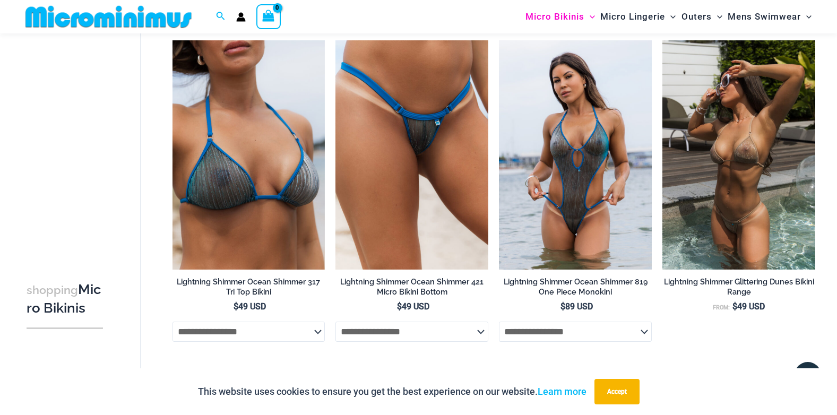
scroll to position [2431, 0]
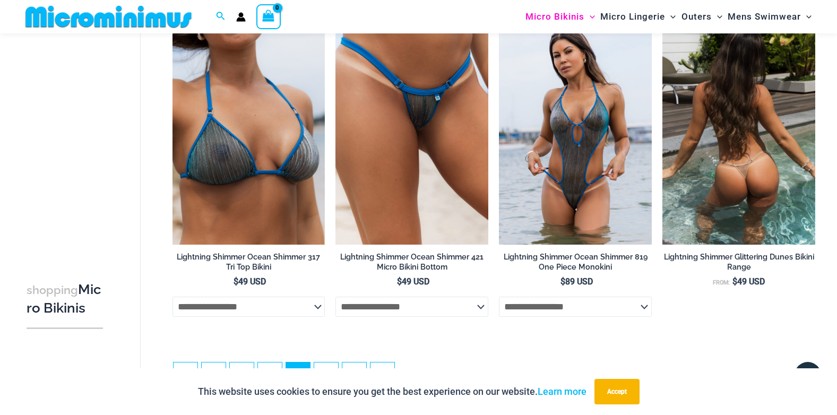
click at [753, 220] on img at bounding box center [738, 129] width 153 height 229
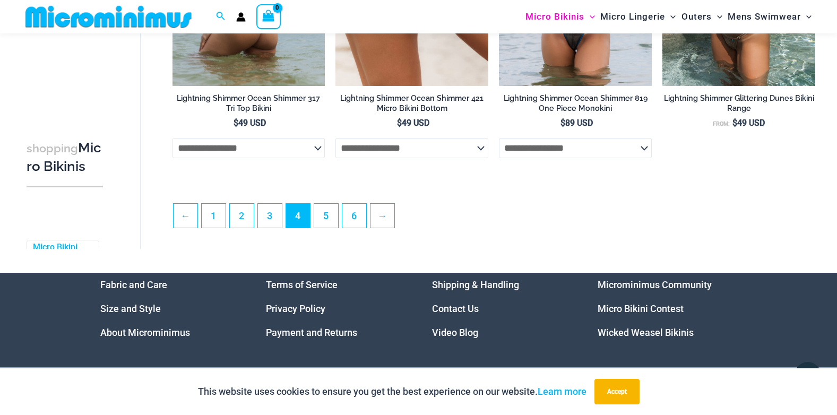
scroll to position [2590, 0]
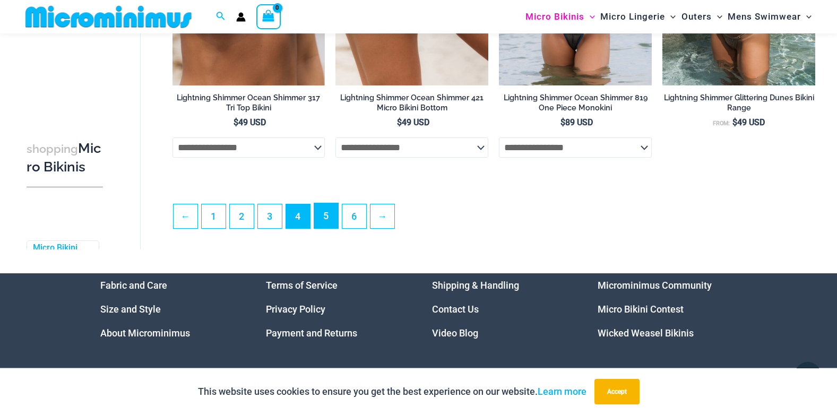
click at [332, 227] on link "5" at bounding box center [326, 215] width 24 height 25
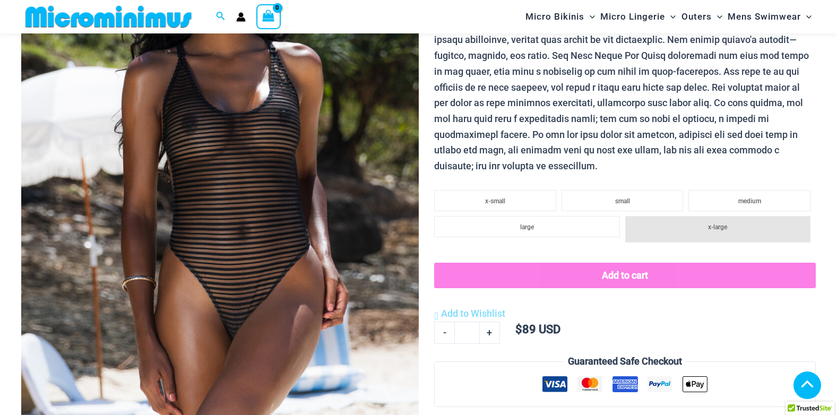
scroll to position [743, 0]
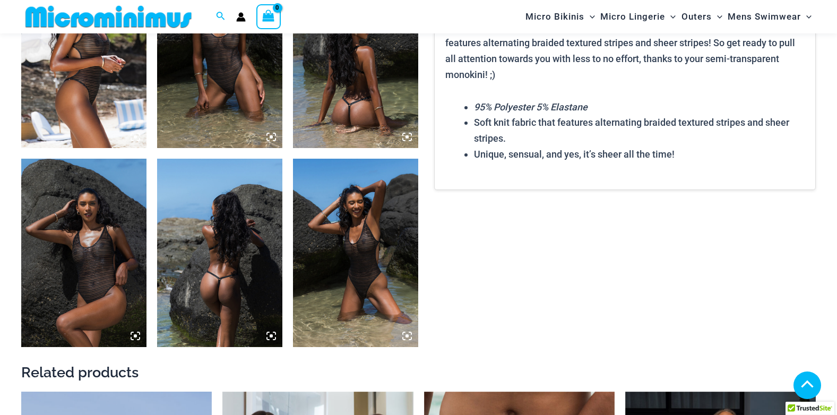
click at [189, 97] on img at bounding box center [219, 54] width 125 height 188
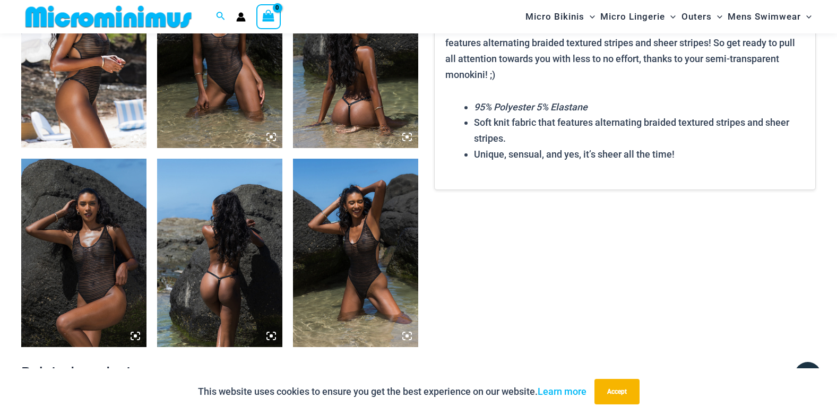
click at [229, 65] on img at bounding box center [219, 54] width 125 height 188
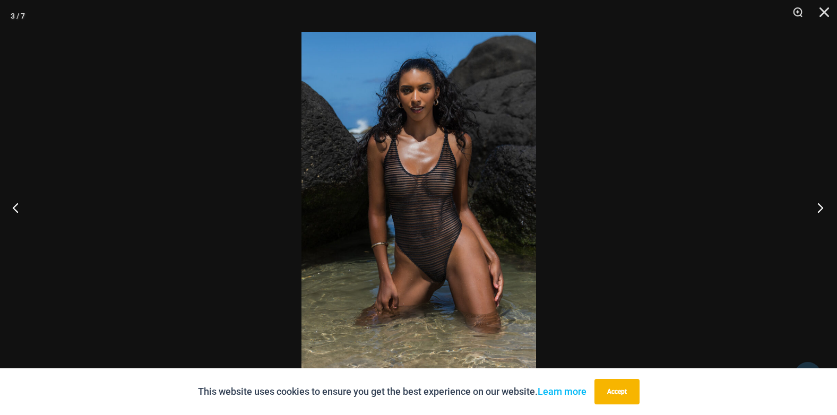
click at [817, 202] on button "Next" at bounding box center [817, 207] width 40 height 53
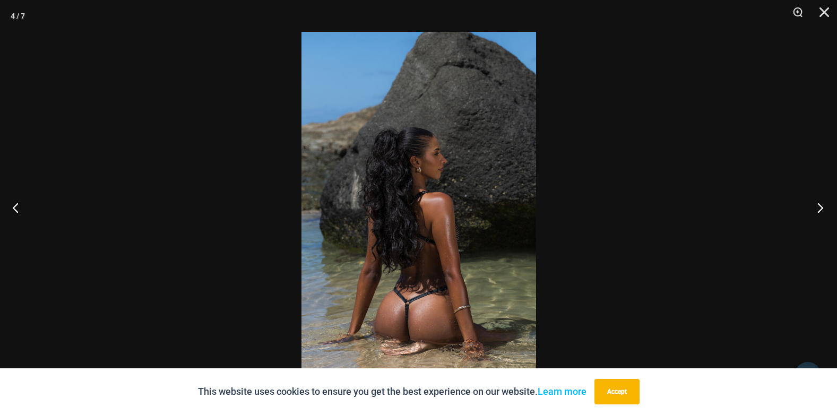
click at [815, 200] on button "Next" at bounding box center [817, 207] width 40 height 53
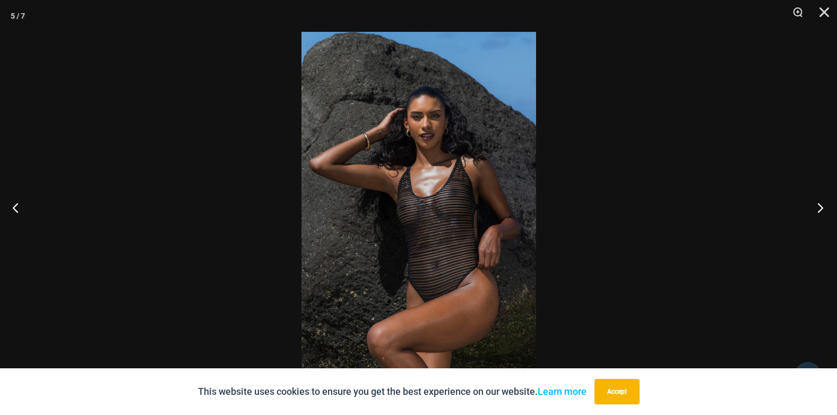
click at [813, 200] on button "Next" at bounding box center [817, 207] width 40 height 53
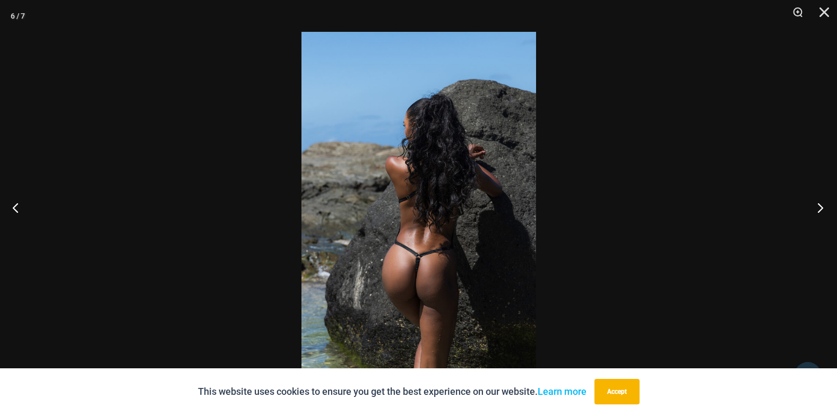
click at [819, 205] on button "Next" at bounding box center [817, 207] width 40 height 53
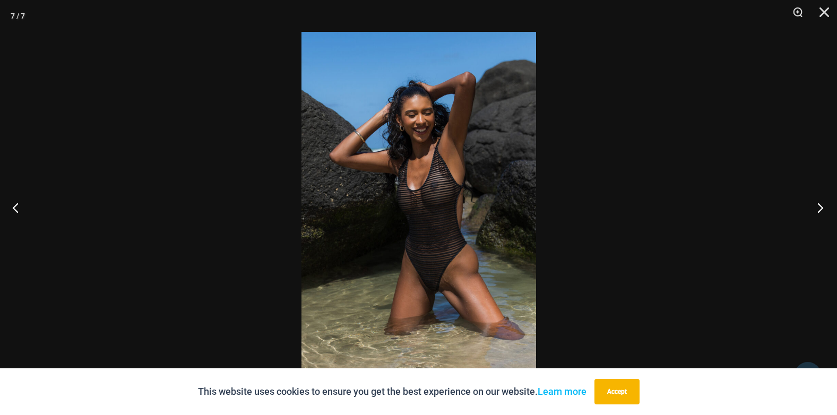
click at [819, 206] on button "Next" at bounding box center [817, 207] width 40 height 53
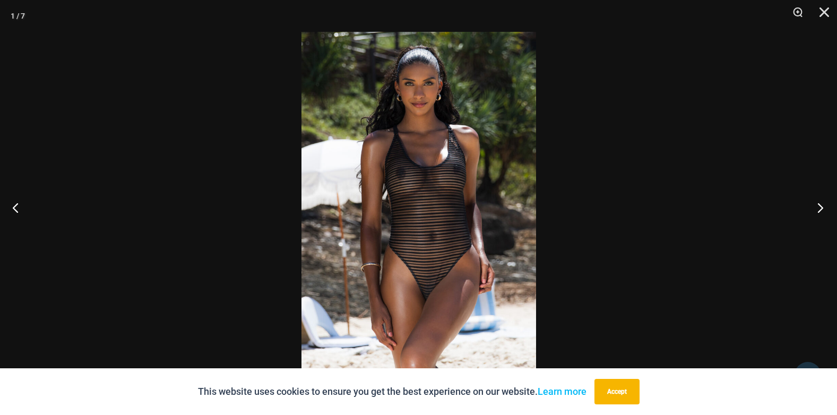
click at [819, 207] on button "Next" at bounding box center [817, 207] width 40 height 53
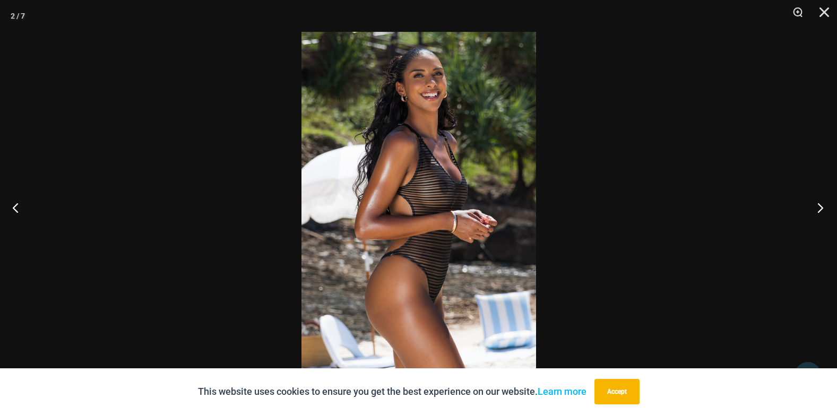
click at [819, 207] on button "Next" at bounding box center [817, 207] width 40 height 53
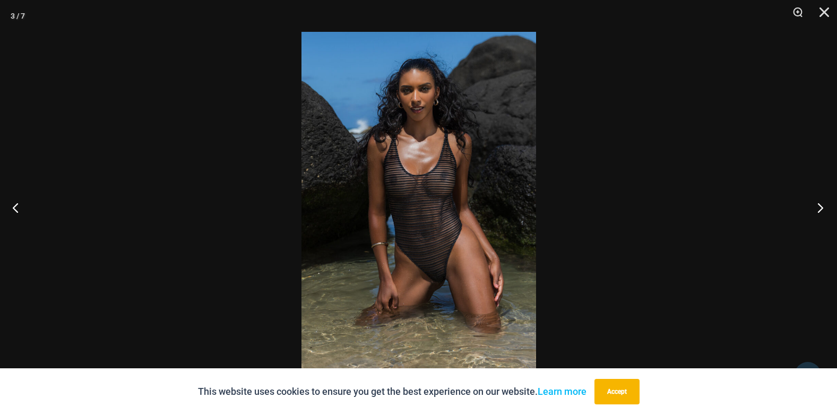
click at [819, 207] on button "Next" at bounding box center [817, 207] width 40 height 53
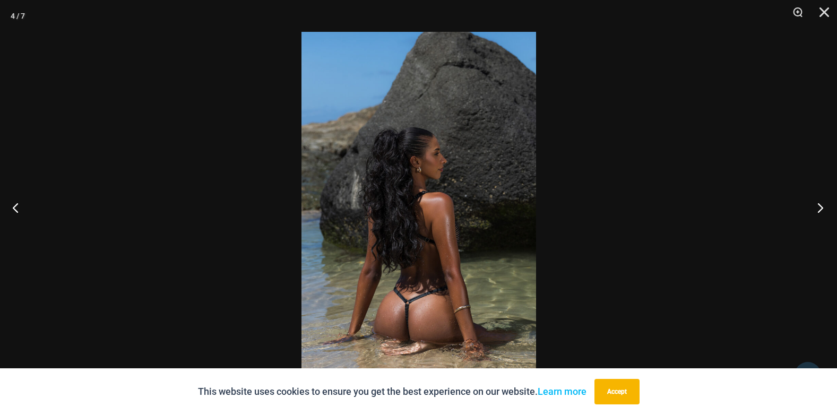
click at [819, 207] on button "Next" at bounding box center [817, 207] width 40 height 53
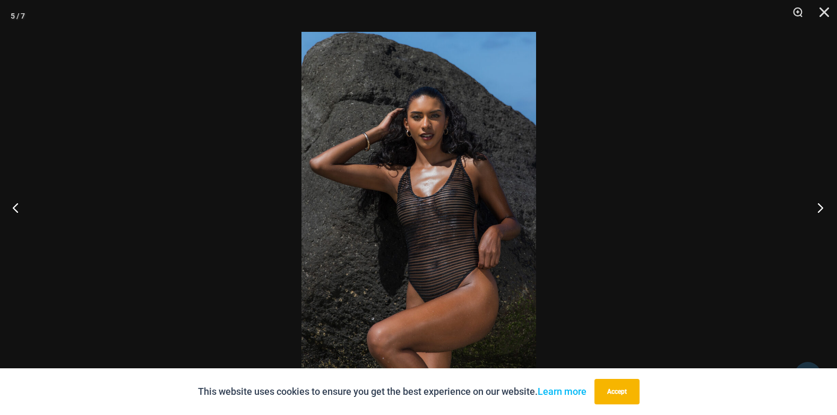
click at [819, 205] on button "Next" at bounding box center [817, 207] width 40 height 53
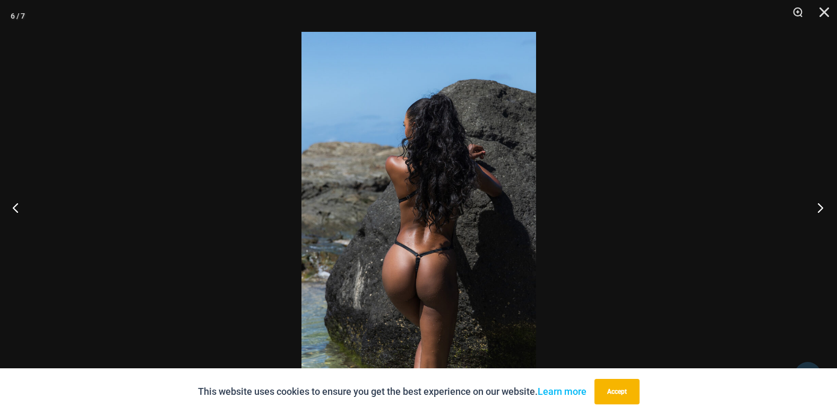
click at [819, 205] on button "Next" at bounding box center [817, 207] width 40 height 53
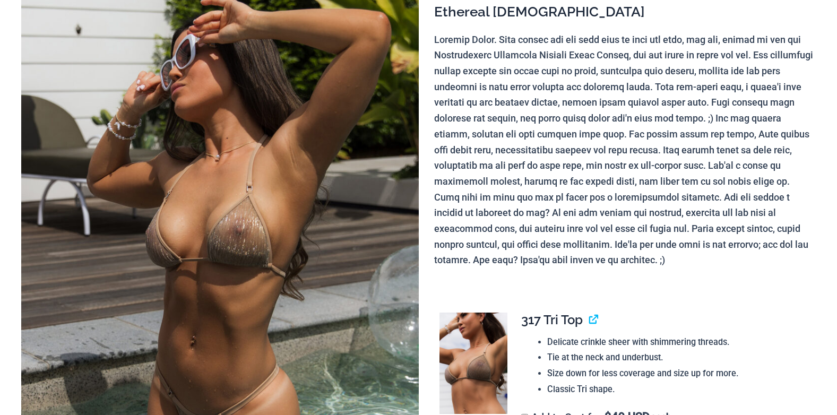
scroll to position [159, 0]
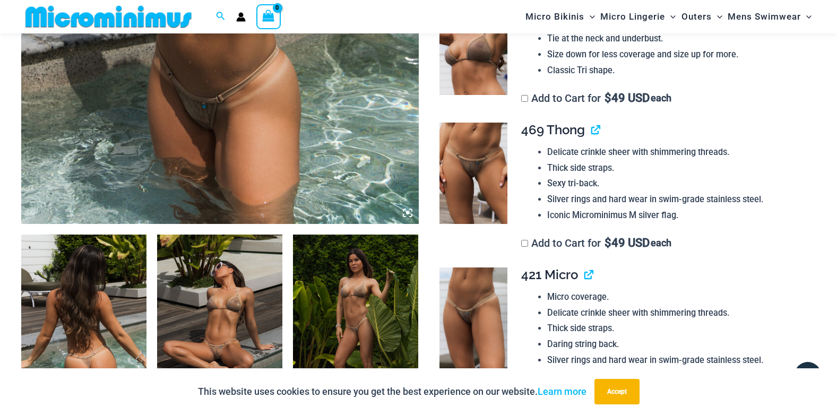
scroll to position [521, 0]
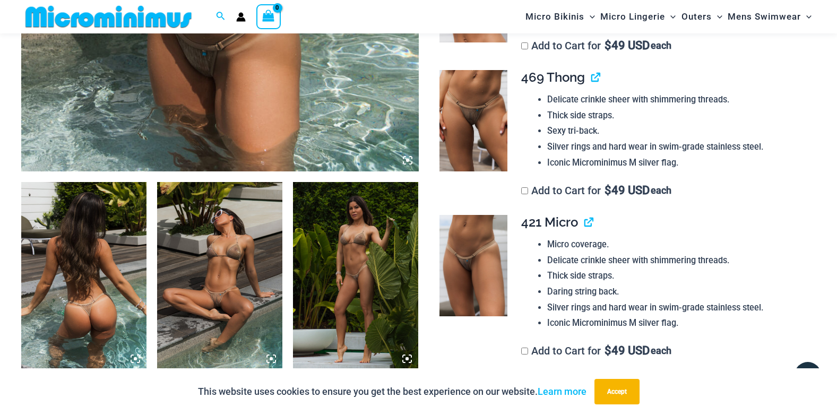
click at [227, 278] on img at bounding box center [219, 276] width 125 height 188
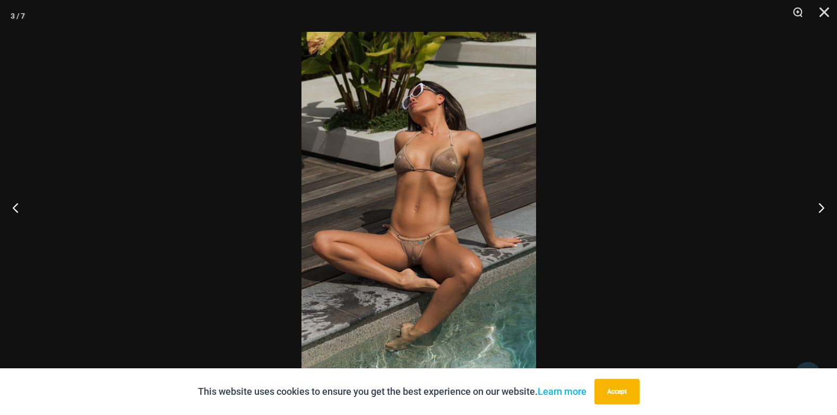
click at [418, 257] on img at bounding box center [418, 207] width 235 height 351
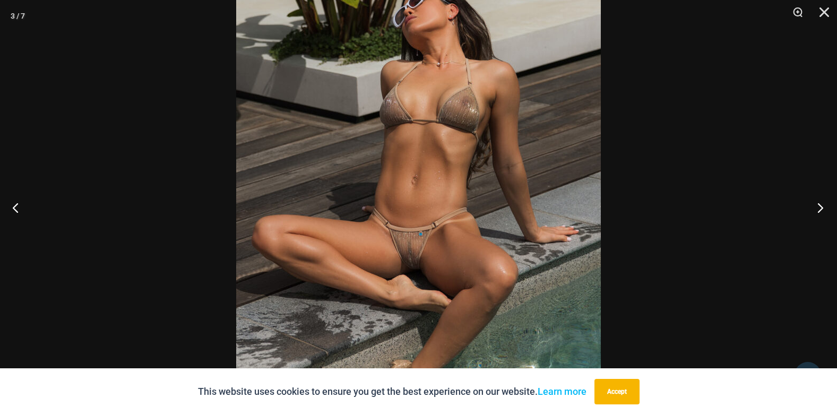
click at [820, 206] on button "Next" at bounding box center [817, 207] width 40 height 53
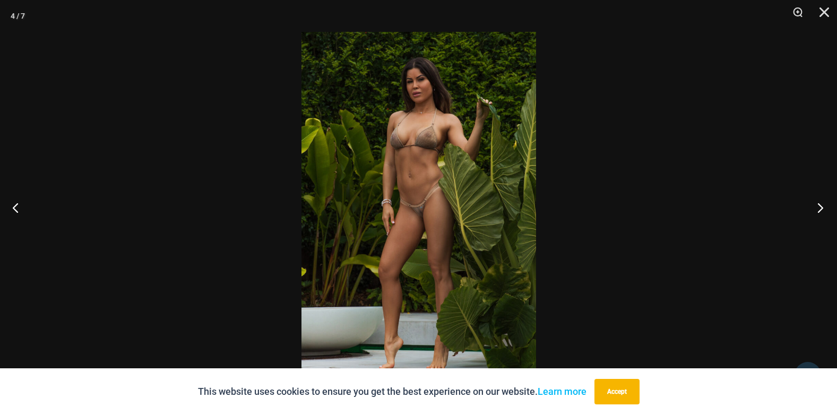
click at [820, 205] on button "Next" at bounding box center [817, 207] width 40 height 53
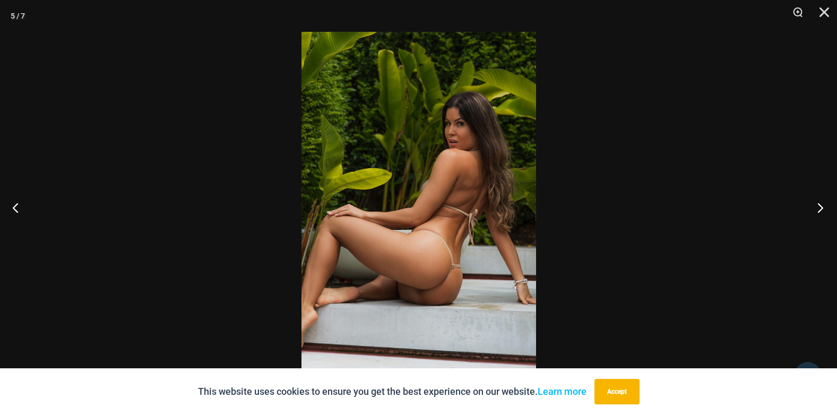
click at [820, 205] on button "Next" at bounding box center [817, 207] width 40 height 53
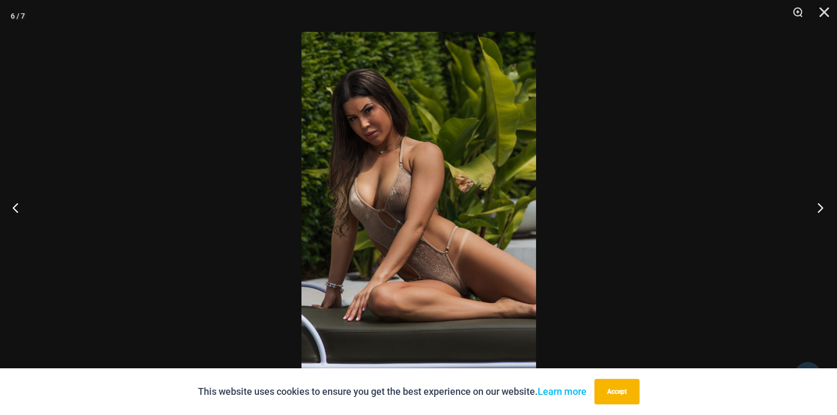
click at [820, 205] on button "Next" at bounding box center [817, 207] width 40 height 53
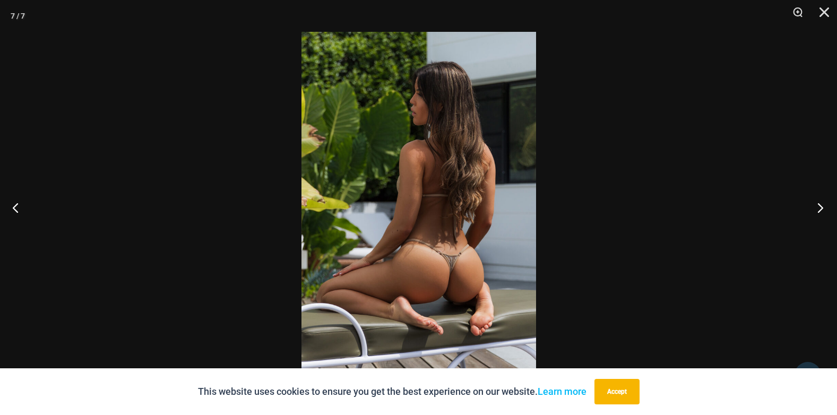
click at [820, 205] on button "Next" at bounding box center [817, 207] width 40 height 53
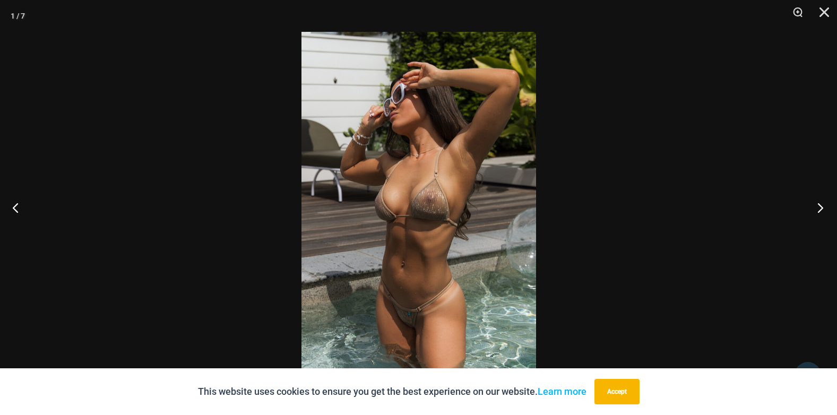
click at [820, 205] on button "Next" at bounding box center [817, 207] width 40 height 53
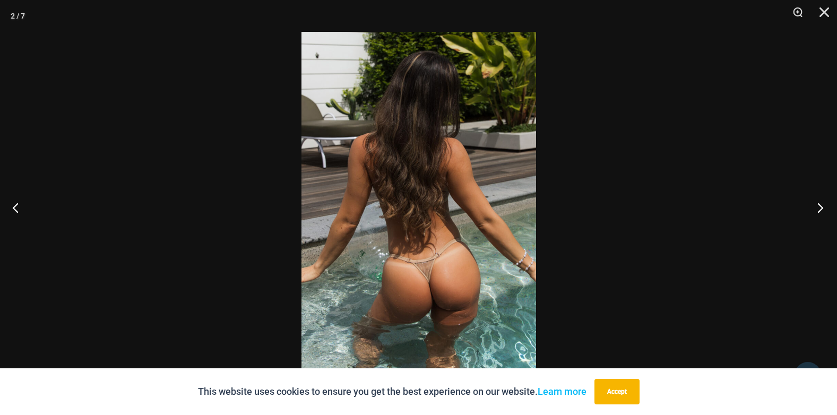
click at [820, 205] on button "Next" at bounding box center [817, 207] width 40 height 53
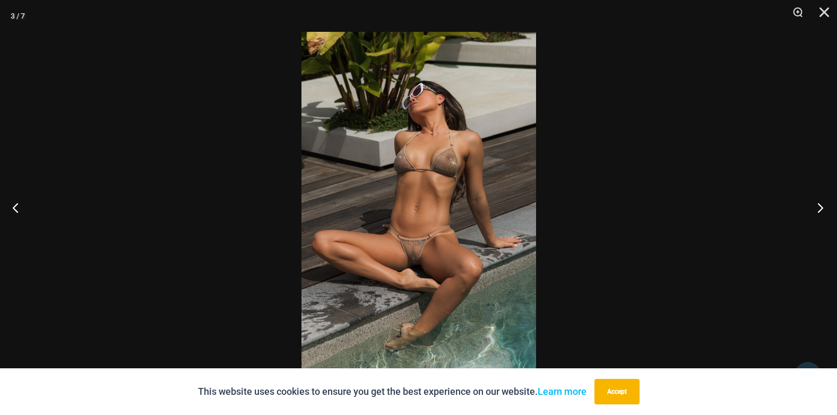
click at [820, 205] on button "Next" at bounding box center [817, 207] width 40 height 53
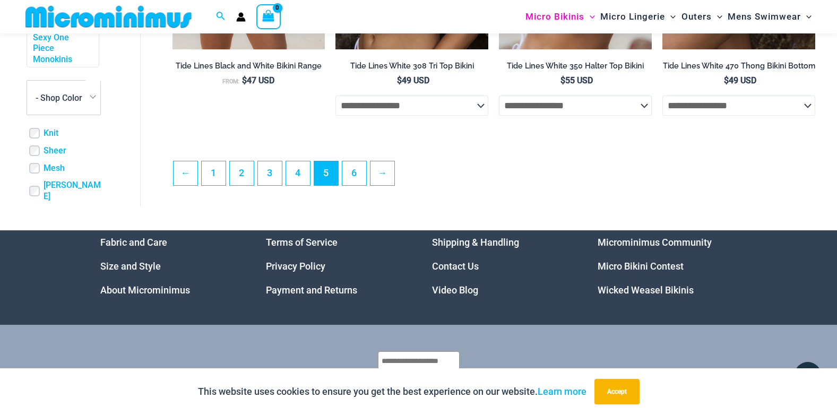
scroll to position [2547, 0]
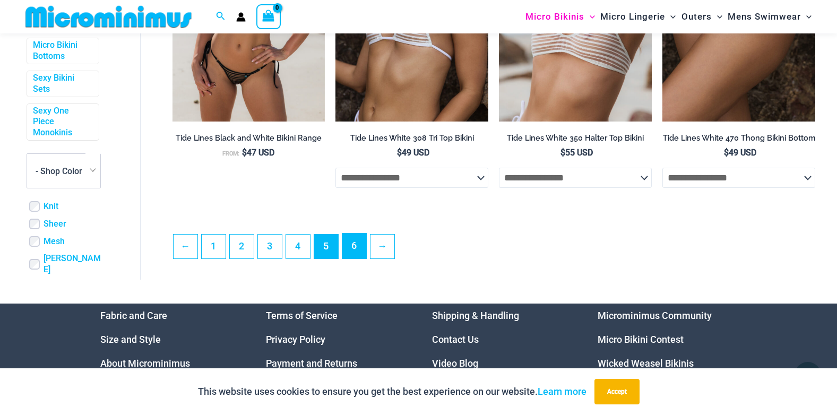
click at [358, 258] on link "6" at bounding box center [354, 245] width 24 height 25
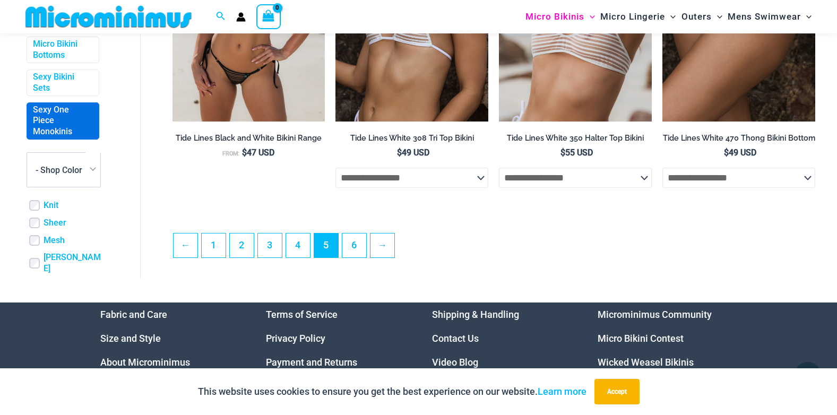
click at [49, 137] on link "Sexy One Piece Monokinis" at bounding box center [62, 120] width 58 height 33
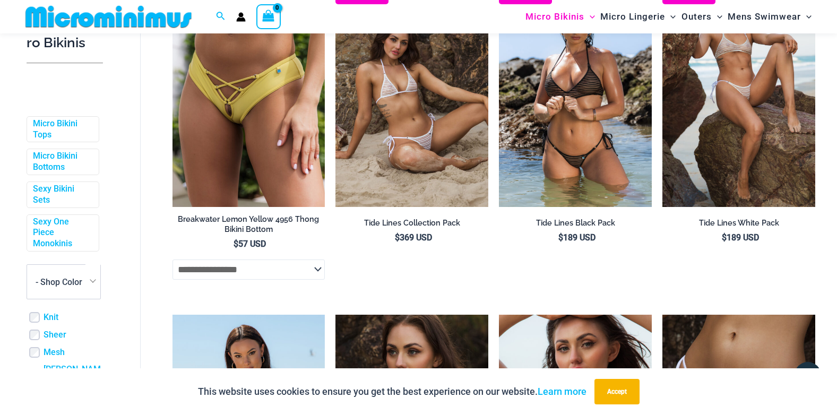
scroll to position [2123, 0]
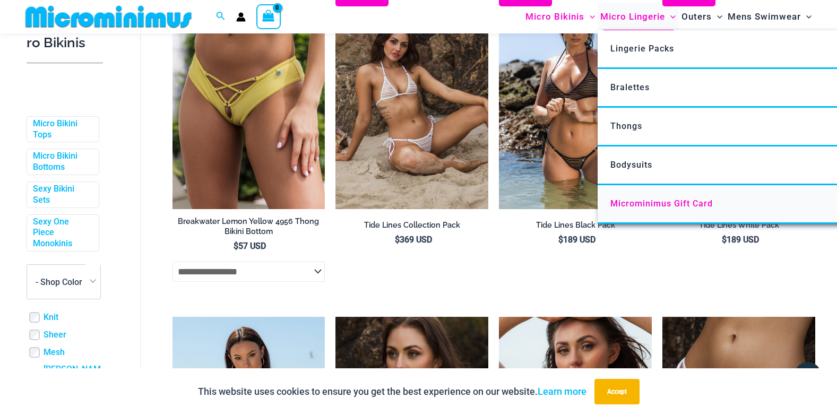
click at [672, 200] on span "Microminimus Gift Card" at bounding box center [661, 203] width 102 height 10
click at [632, 14] on span "Micro Lingerie" at bounding box center [632, 16] width 65 height 27
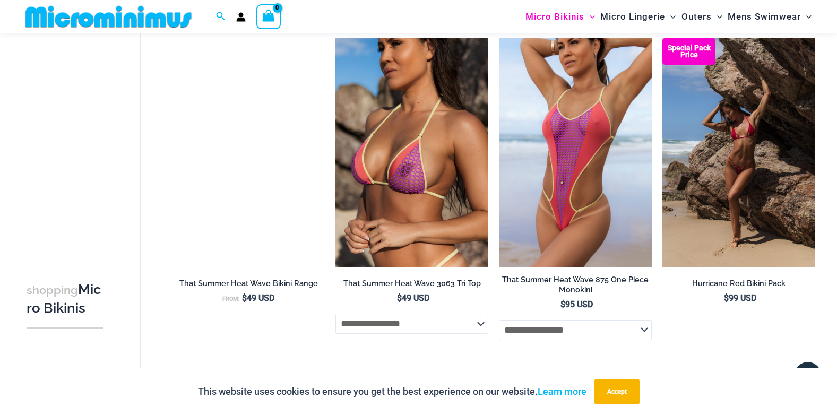
scroll to position [1609, 0]
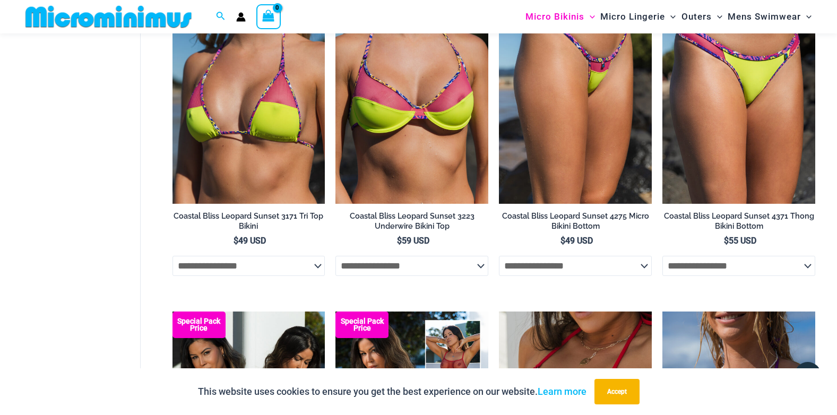
scroll to position [1733, 0]
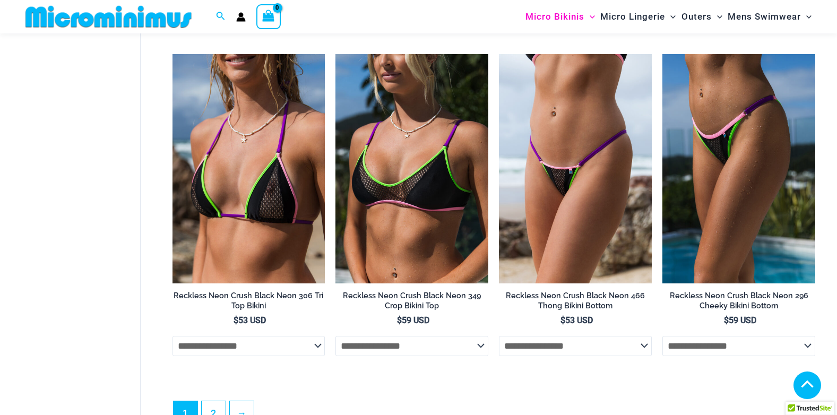
scroll to position [2803, 0]
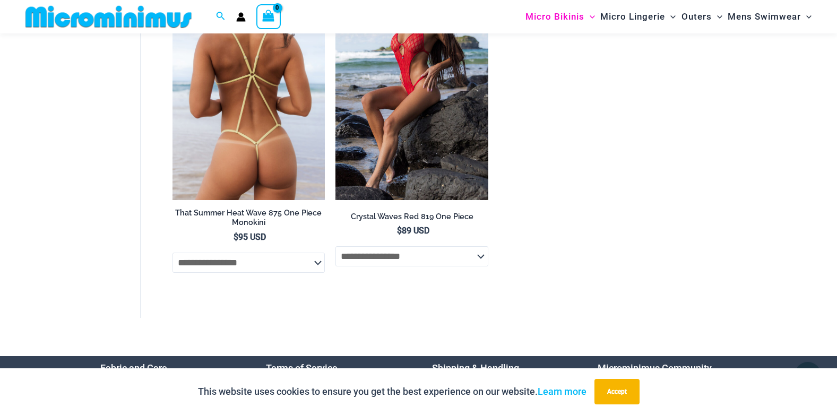
scroll to position [2077, 0]
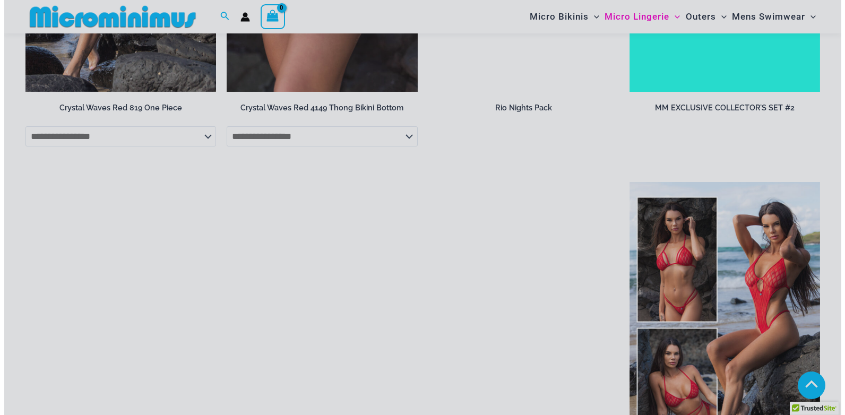
scroll to position [905, 0]
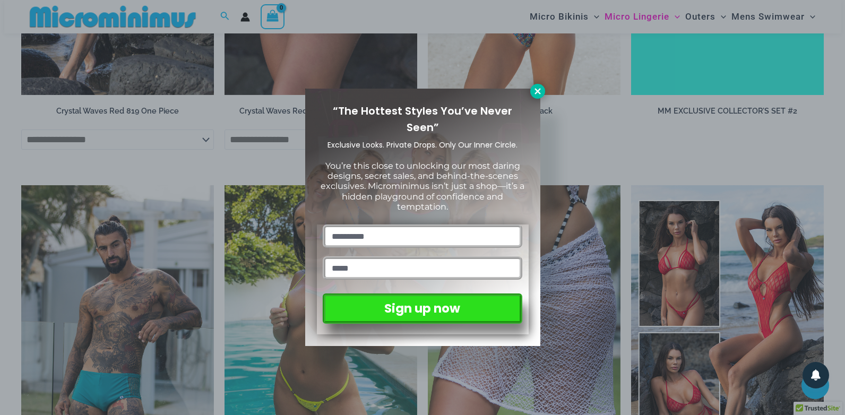
click at [535, 89] on icon at bounding box center [537, 91] width 6 height 6
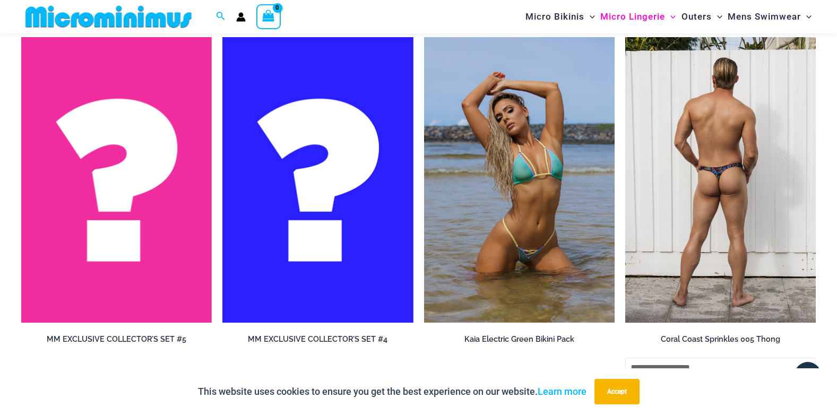
scroll to position [2226, 0]
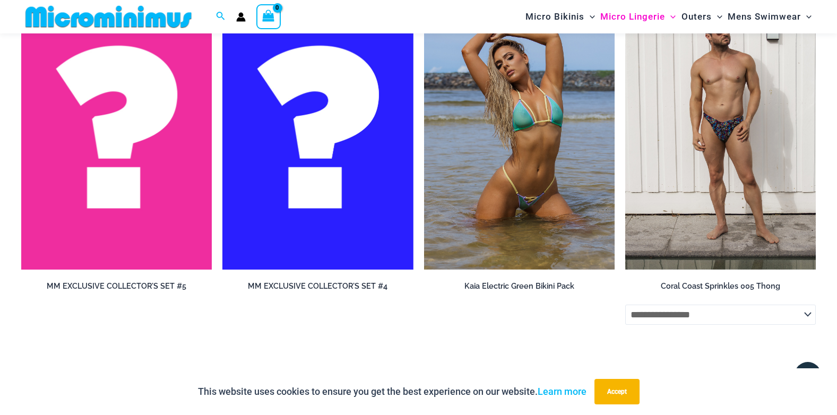
click at [167, 220] on img at bounding box center [116, 127] width 190 height 286
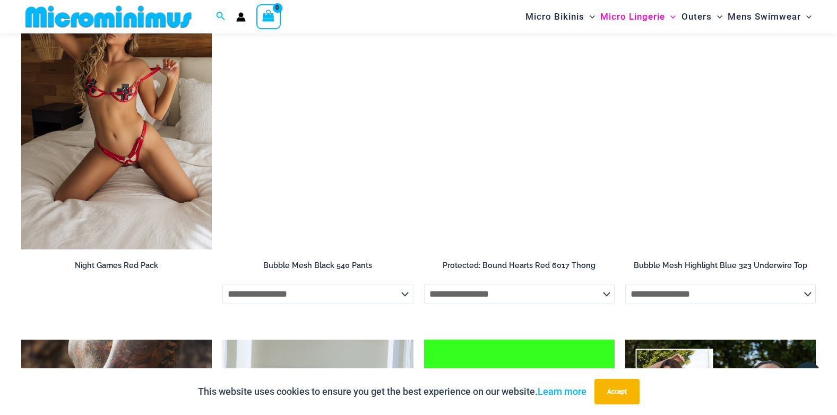
scroll to position [1475, 0]
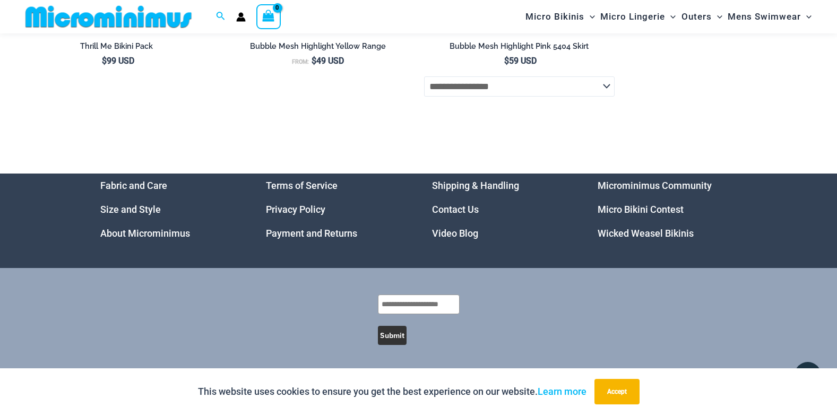
scroll to position [2388, 0]
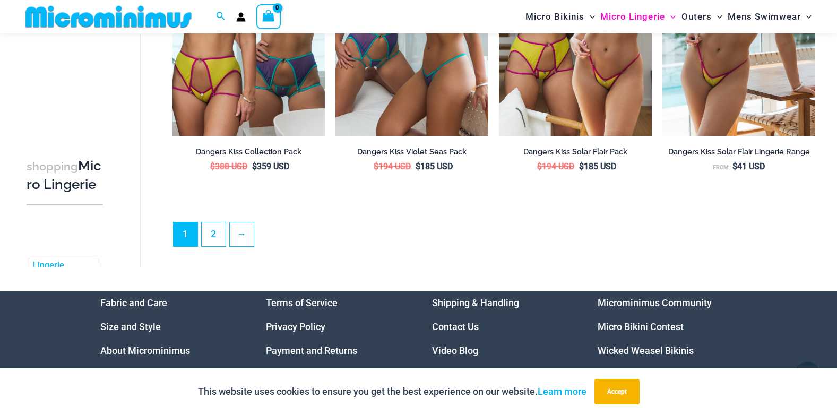
scroll to position [2636, 0]
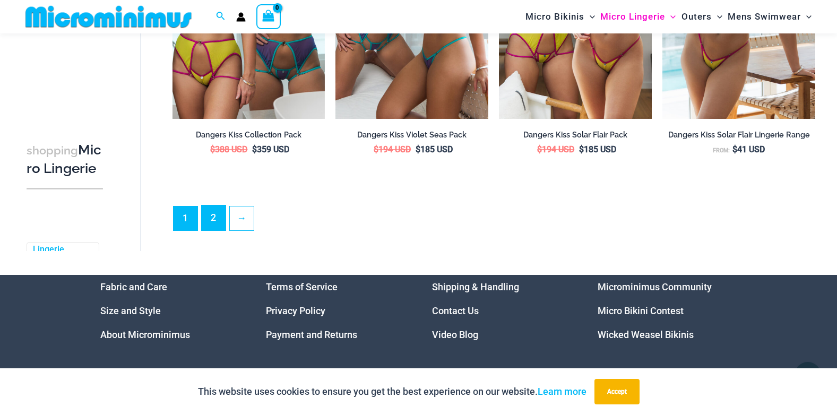
click at [211, 221] on link "2" at bounding box center [214, 217] width 24 height 25
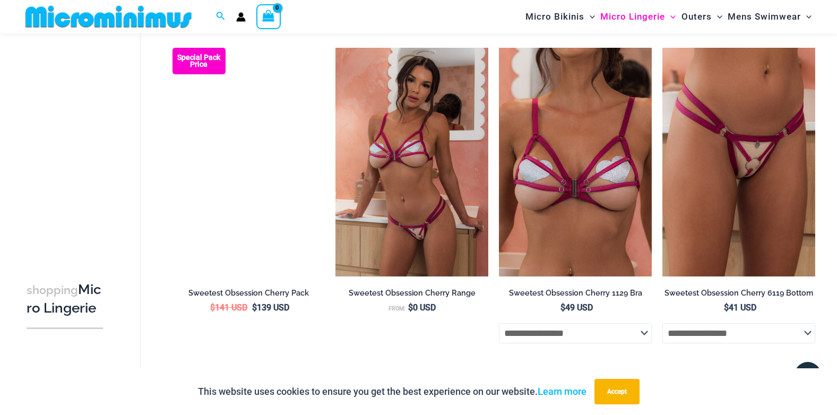
scroll to position [1661, 0]
